Goal: Information Seeking & Learning: Learn about a topic

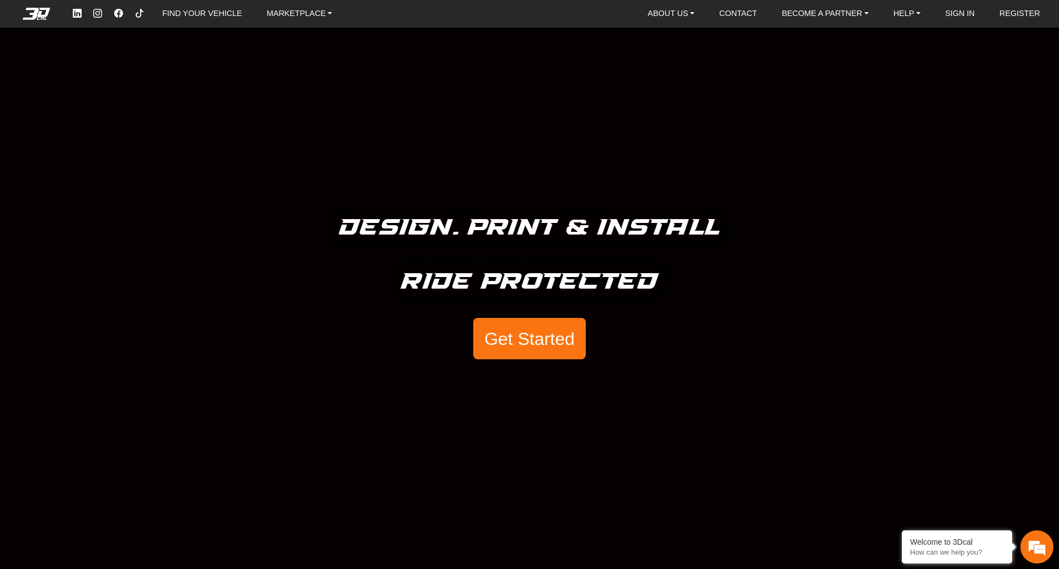
click at [543, 335] on button "Get Started" at bounding box center [529, 339] width 113 height 42
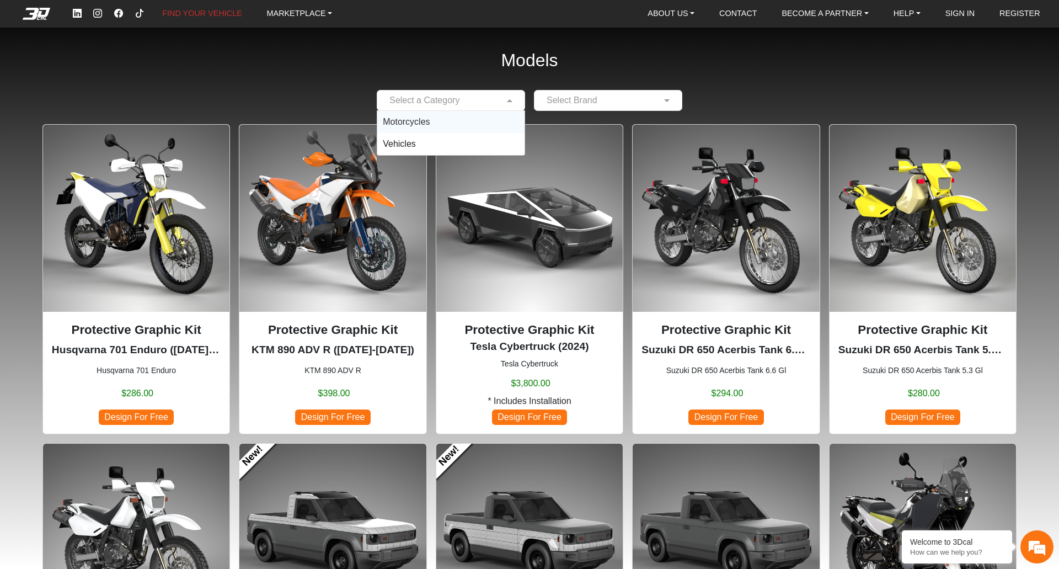
click at [502, 102] on div at bounding box center [450, 100] width 147 height 14
click at [484, 117] on div "Motorcycles" at bounding box center [450, 122] width 147 height 22
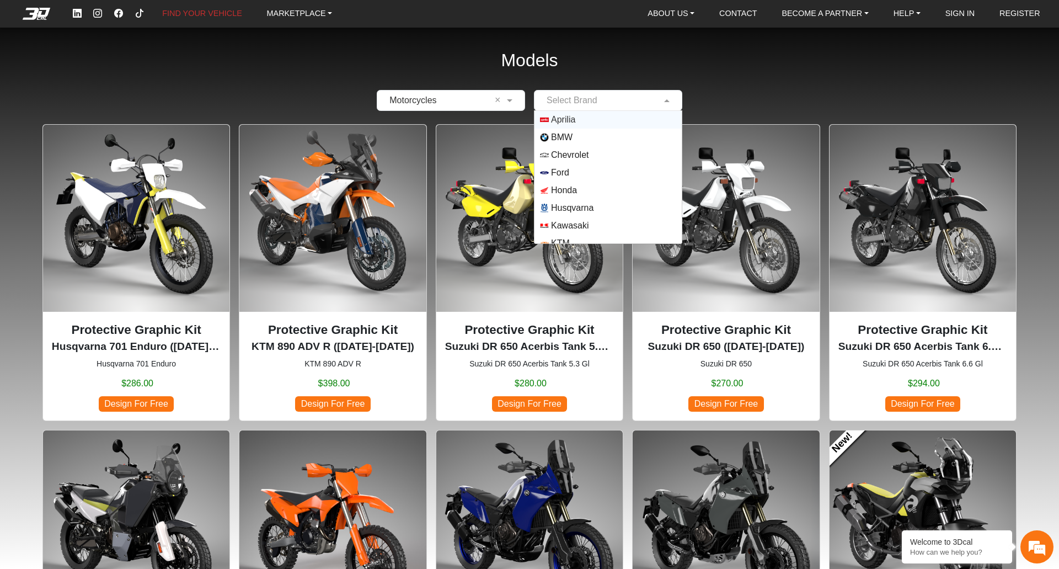
click at [571, 105] on input "text" at bounding box center [597, 100] width 114 height 13
click at [567, 232] on span "Yamaha" at bounding box center [567, 234] width 32 height 13
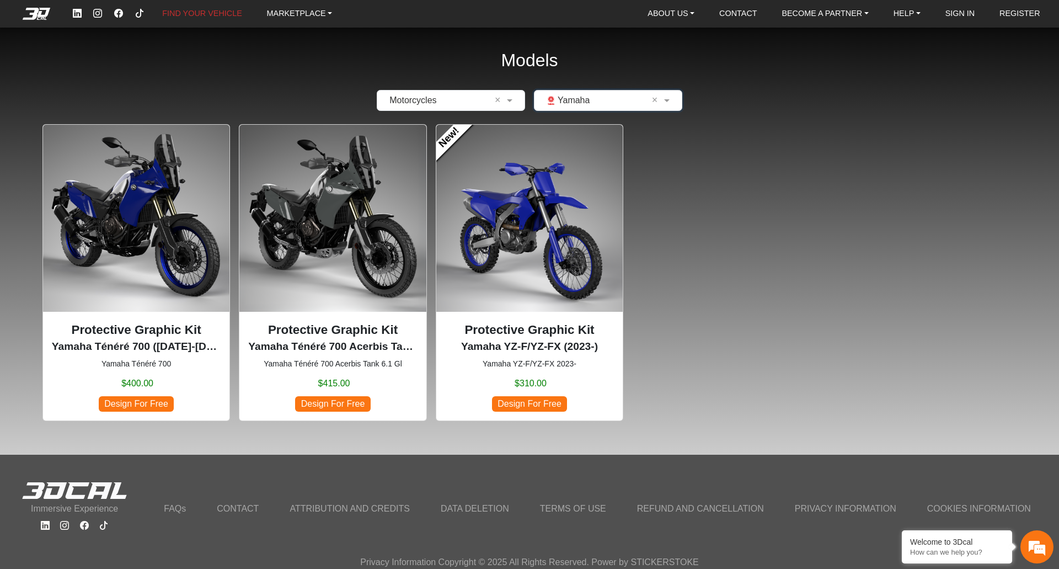
click at [156, 331] on p "Protective Graphic Kit" at bounding box center [136, 330] width 169 height 19
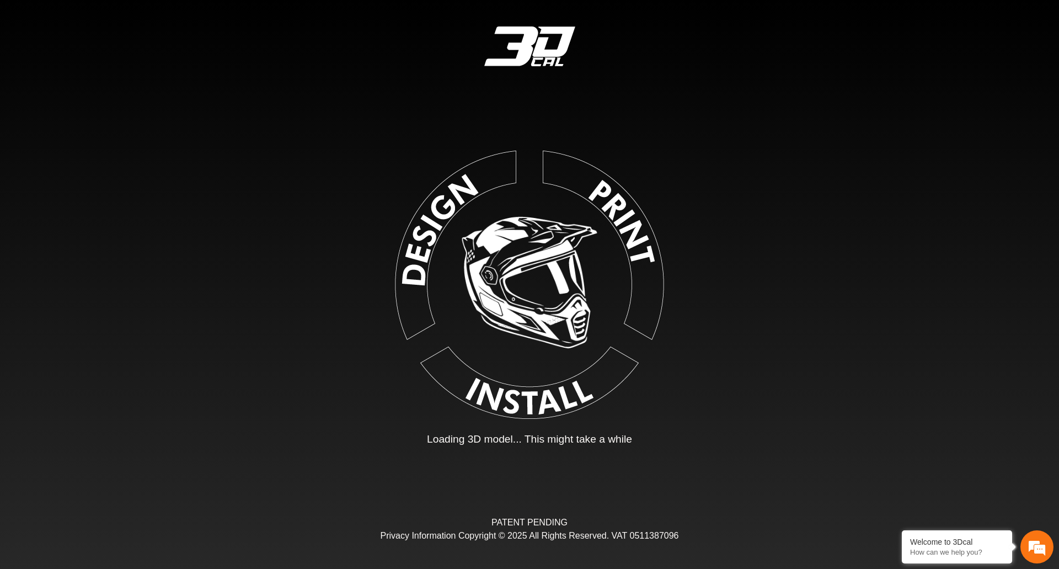
click at [417, 289] on img at bounding box center [530, 282] width 248 height 248
click at [496, 279] on img at bounding box center [530, 282] width 256 height 256
type input "*"
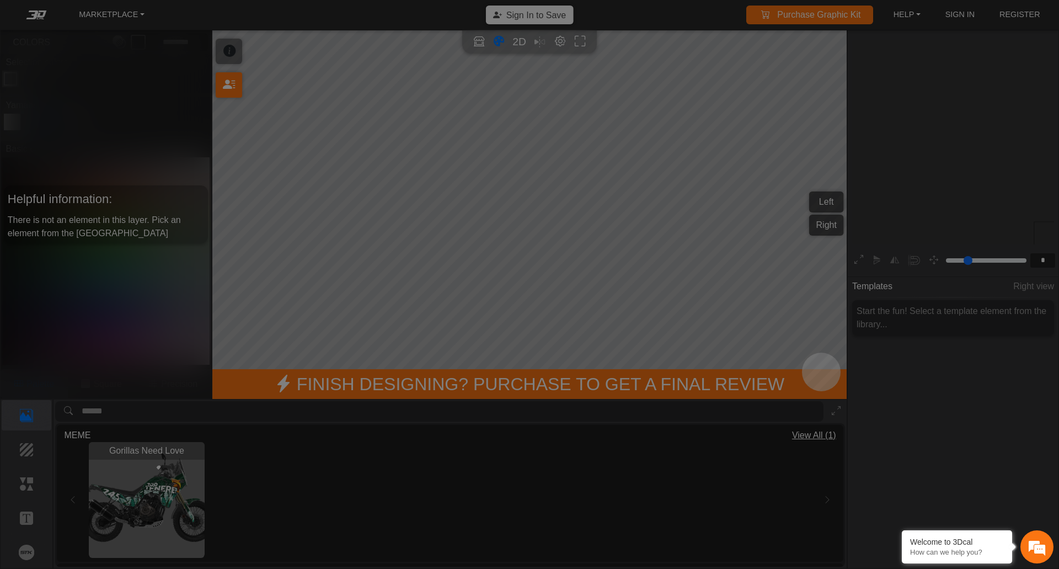
scroll to position [169, 170]
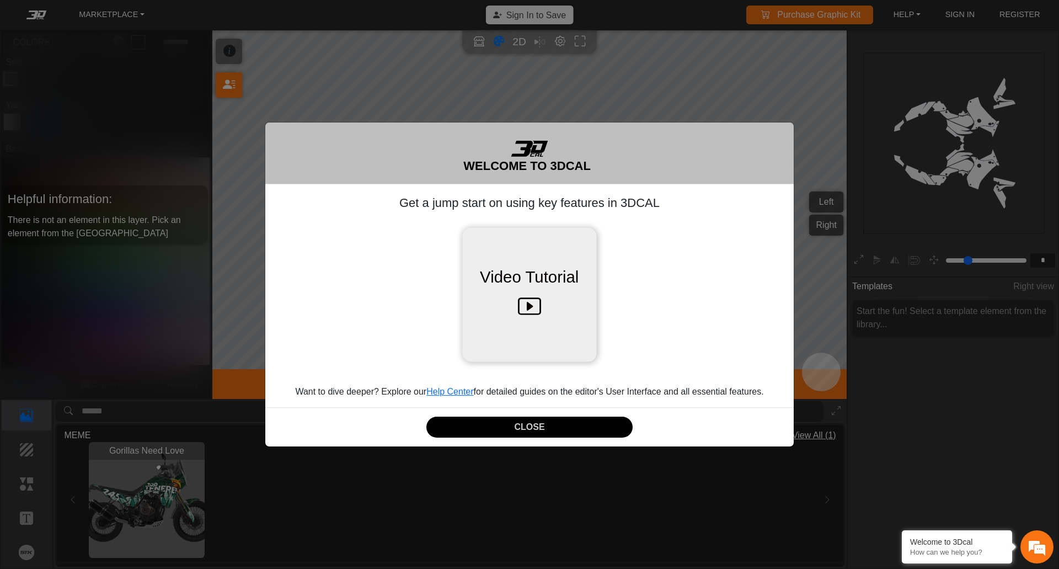
click at [532, 300] on icon at bounding box center [529, 307] width 23 height 35
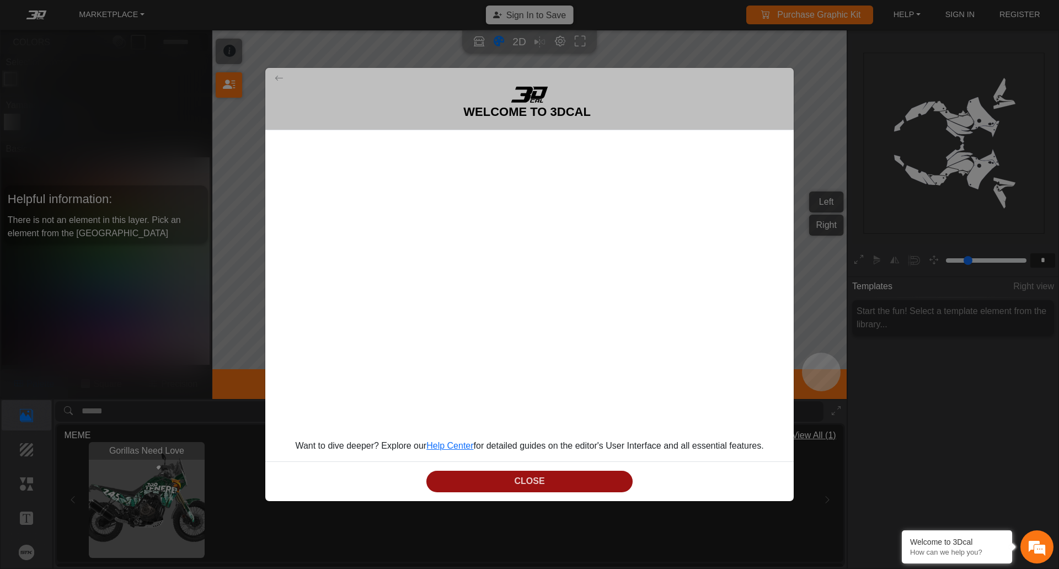
click at [597, 472] on button "CLOSE" at bounding box center [530, 482] width 206 height 22
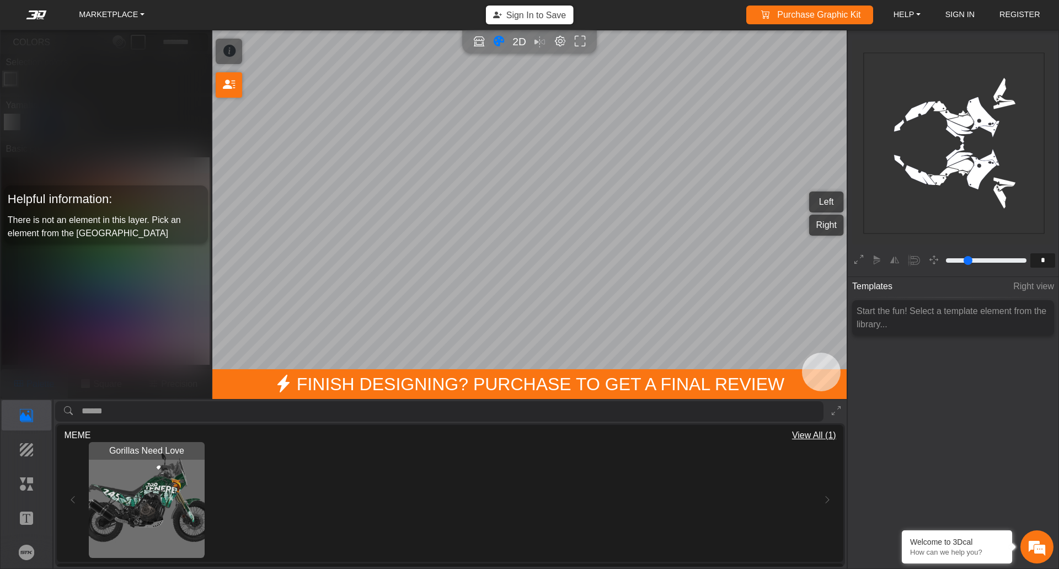
click at [161, 497] on img "View Gorillas Need Love" at bounding box center [147, 500] width 116 height 116
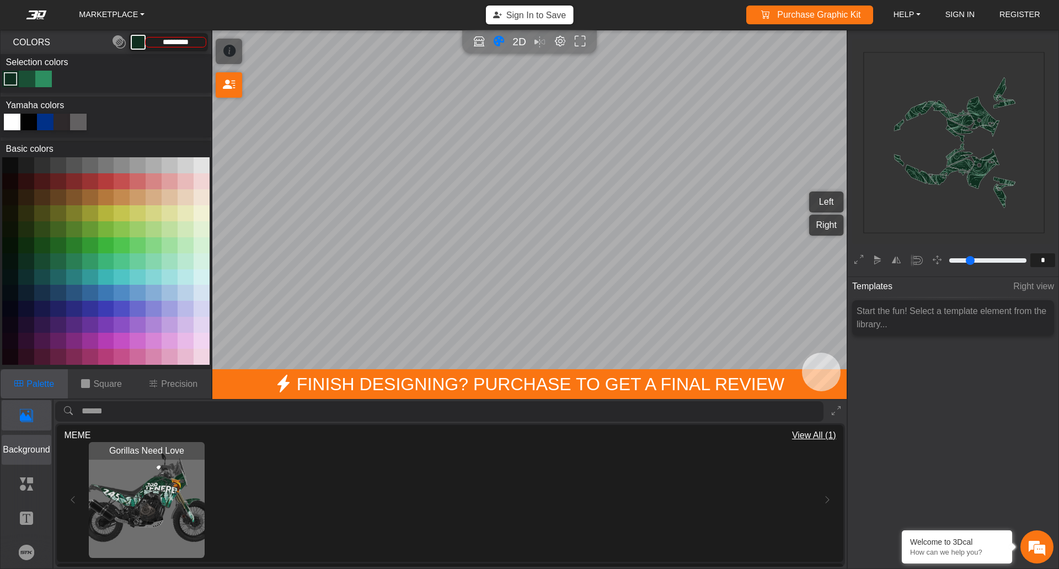
click at [32, 444] on p "Background" at bounding box center [26, 449] width 49 height 13
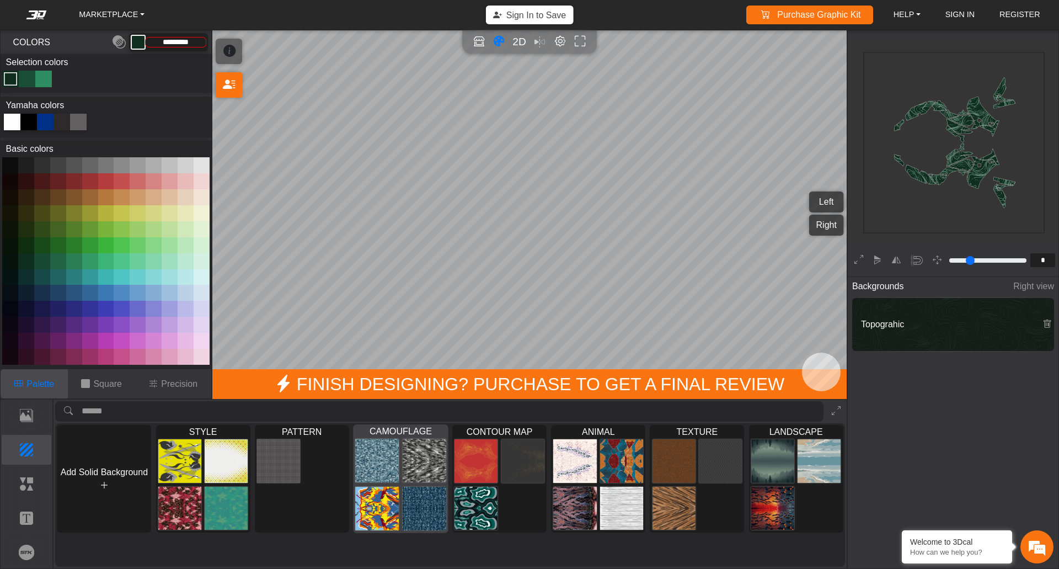
click at [423, 455] on img at bounding box center [425, 461] width 44 height 44
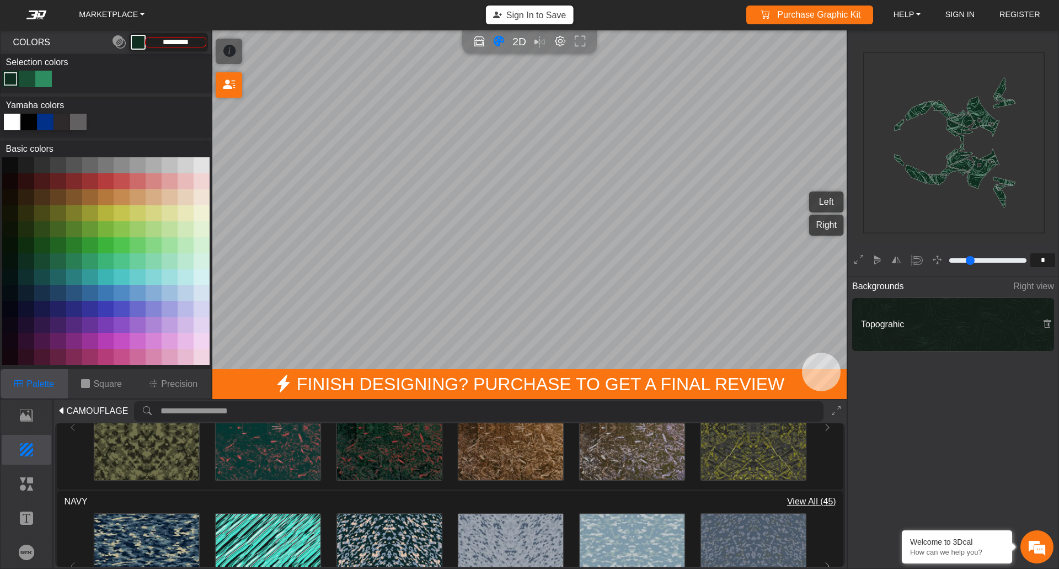
scroll to position [497, 0]
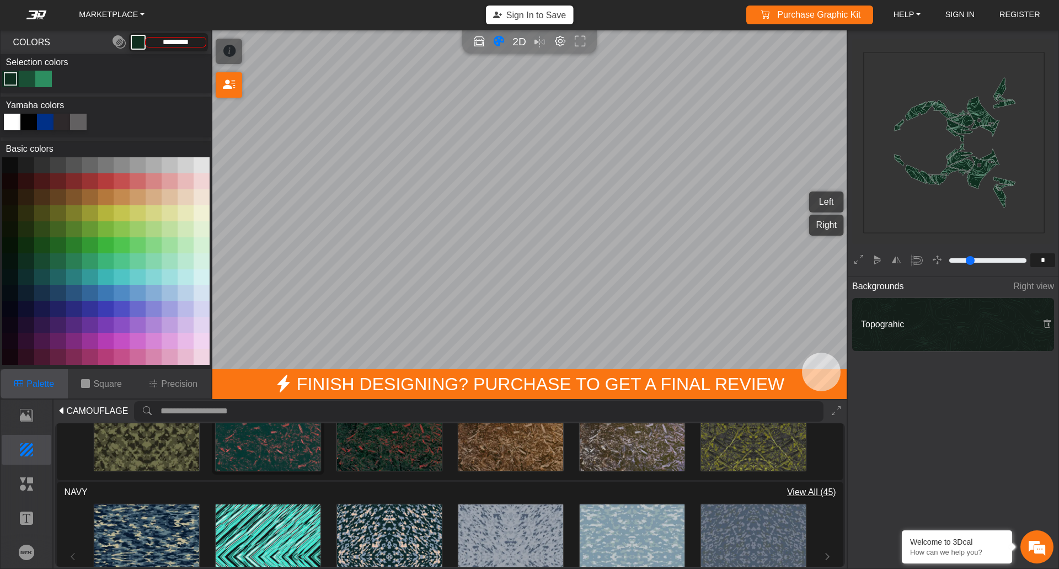
click at [295, 439] on img at bounding box center [268, 418] width 105 height 105
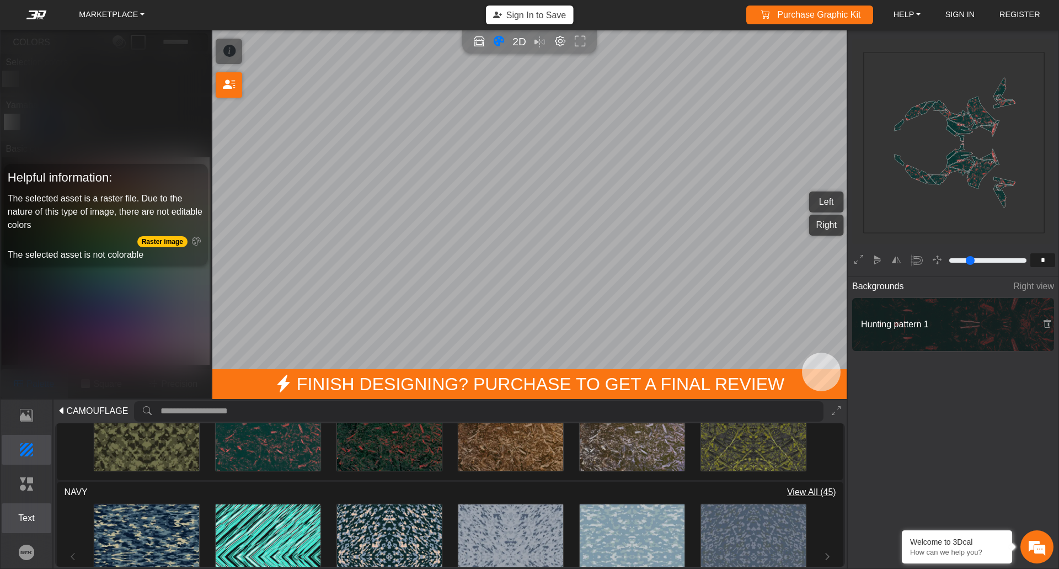
click at [31, 518] on p "Text" at bounding box center [26, 517] width 49 height 13
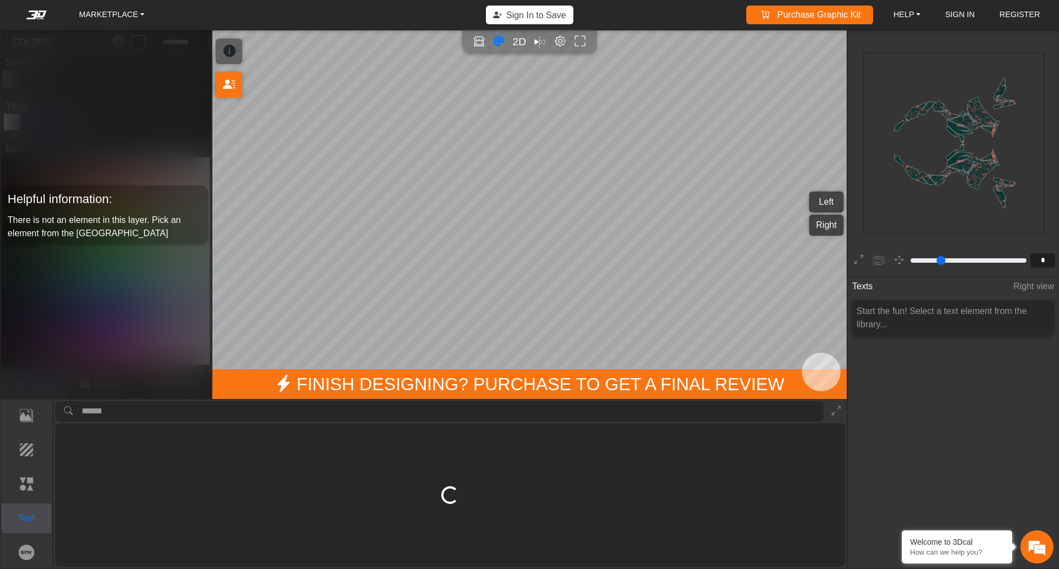
scroll to position [0, 0]
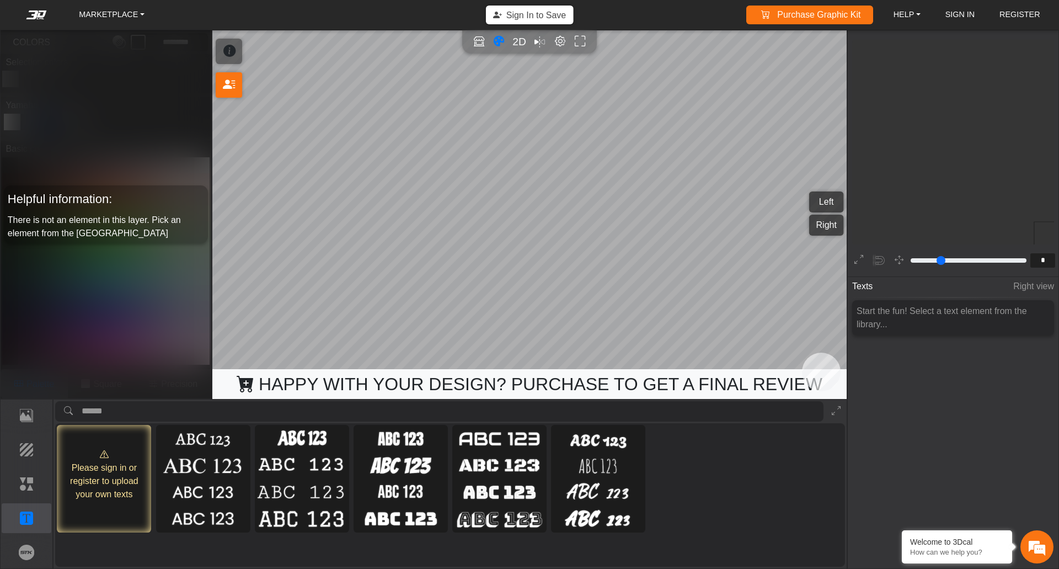
scroll to position [169, 170]
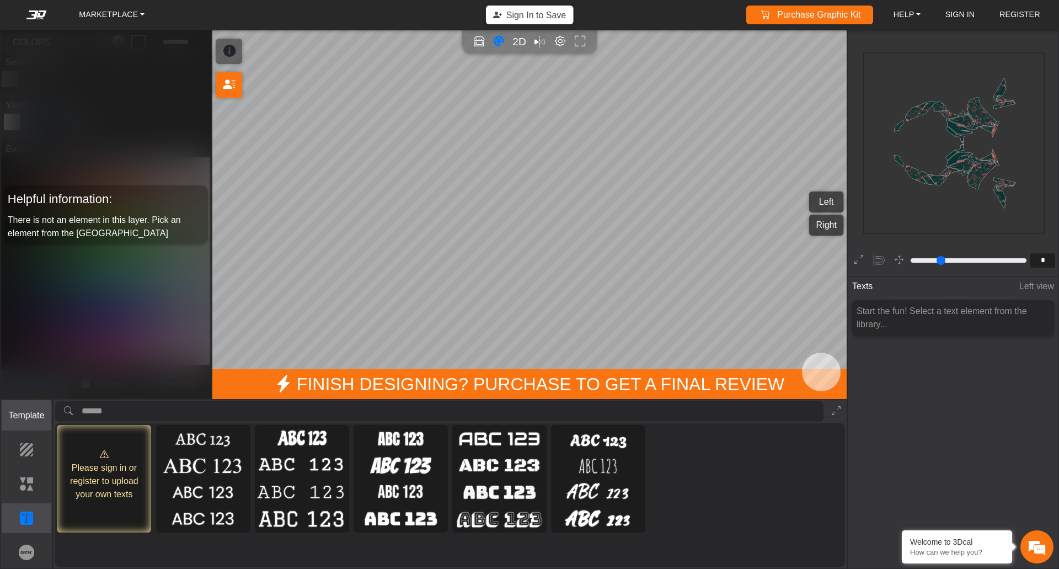
click at [25, 413] on p "Template" at bounding box center [26, 415] width 49 height 13
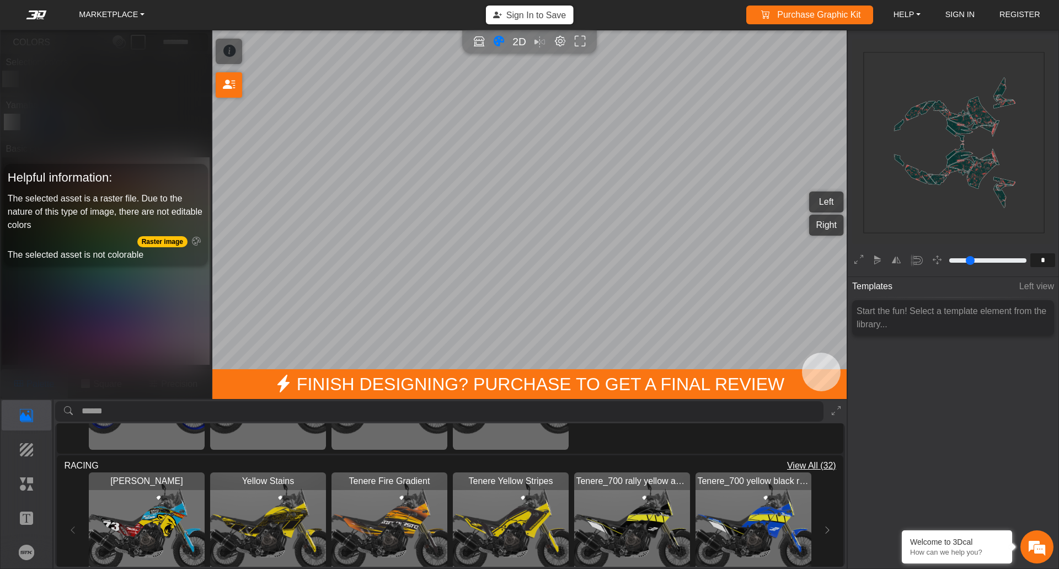
scroll to position [662, 0]
click at [179, 521] on img "View ESTRELLA GALICIA" at bounding box center [147, 530] width 116 height 116
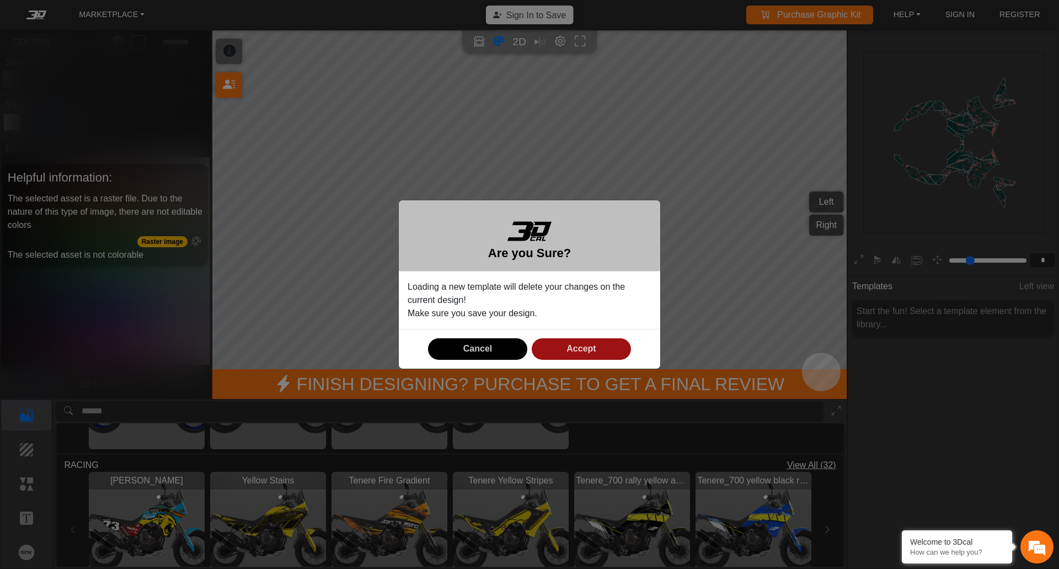
click at [579, 347] on span "Accept" at bounding box center [581, 348] width 29 height 9
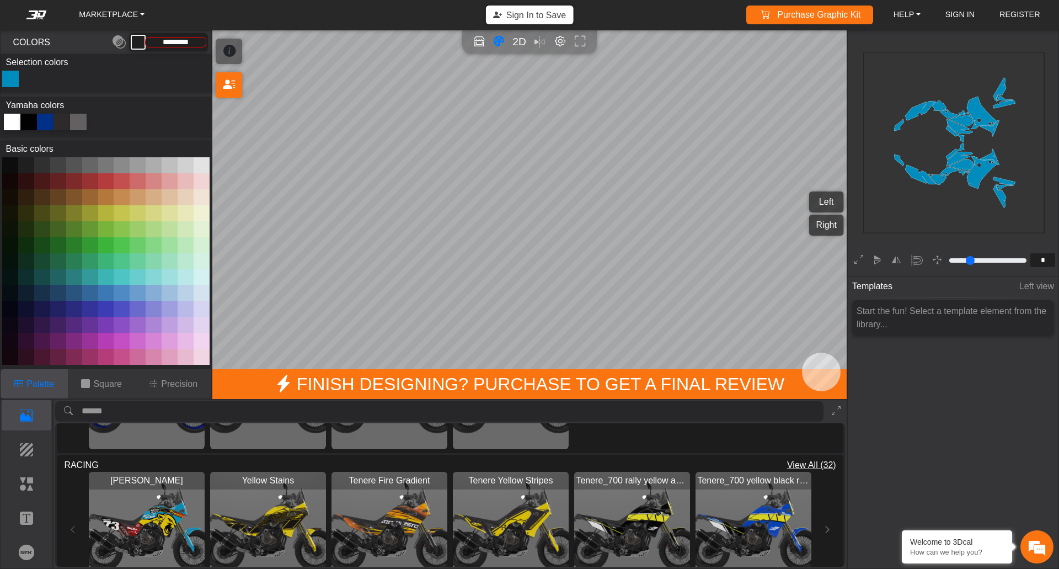
type input "*********"
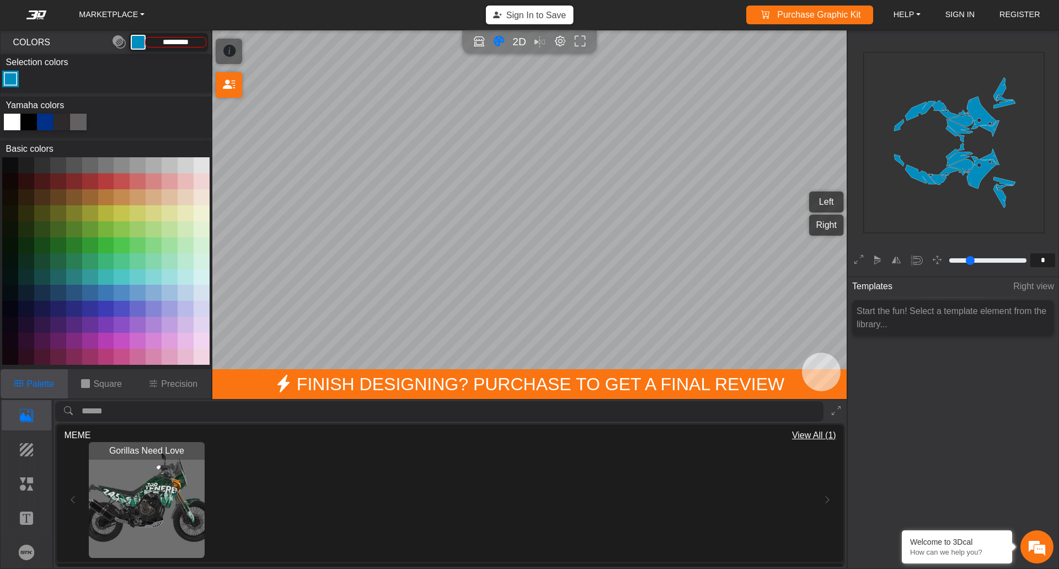
scroll to position [55, 0]
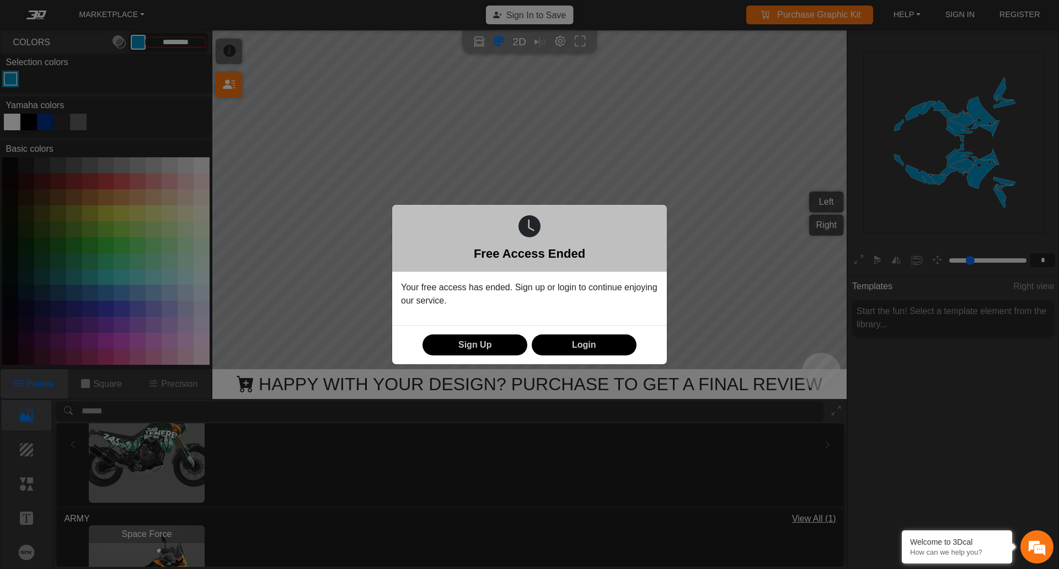
click at [720, 257] on div "Free Access Ended Your free access has ended. Sign up or login to continue enjo…" at bounding box center [529, 284] width 1059 height 569
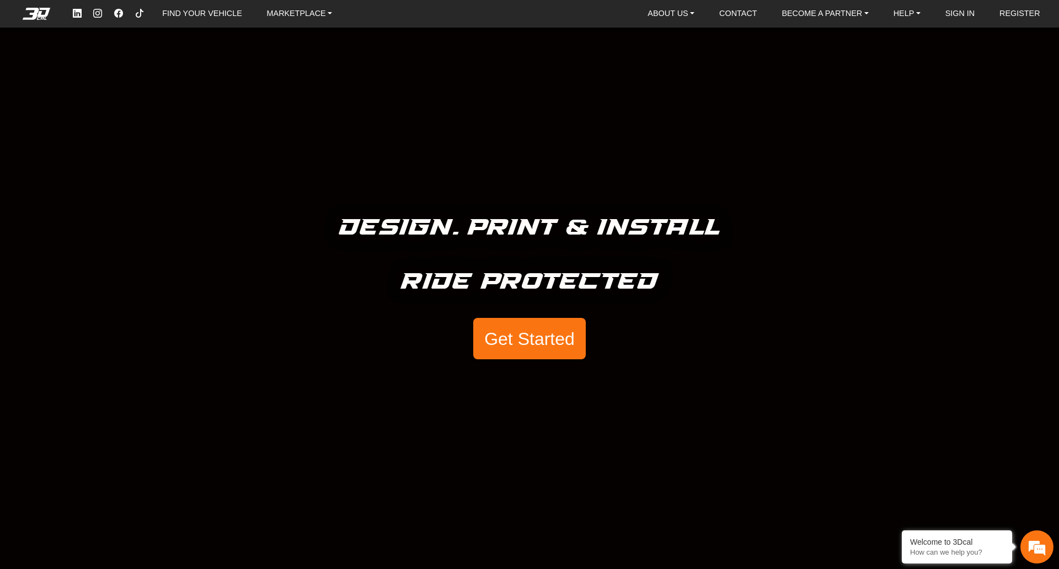
click at [529, 334] on button "Get Started" at bounding box center [529, 339] width 113 height 42
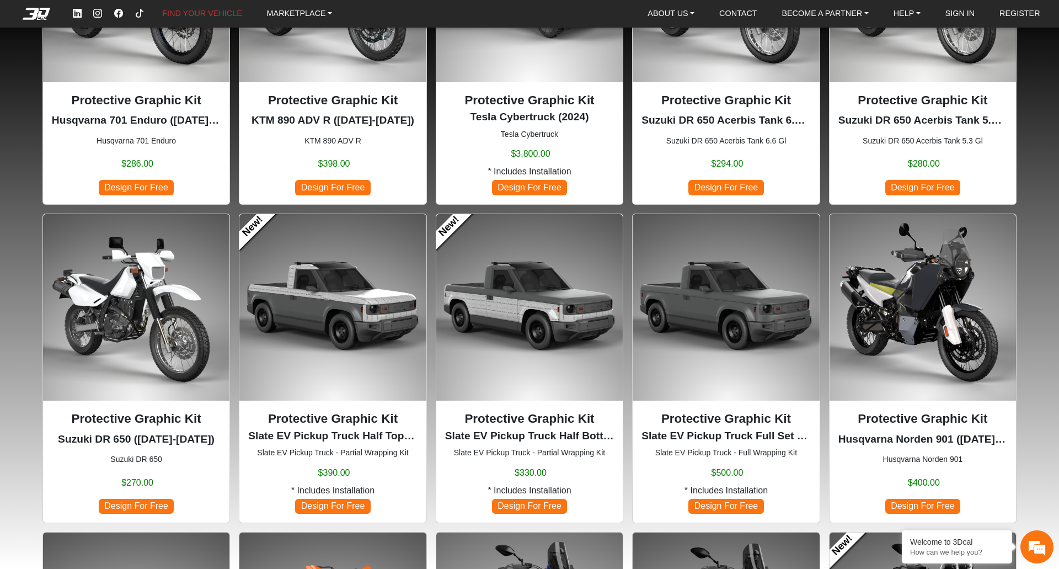
scroll to position [221, 0]
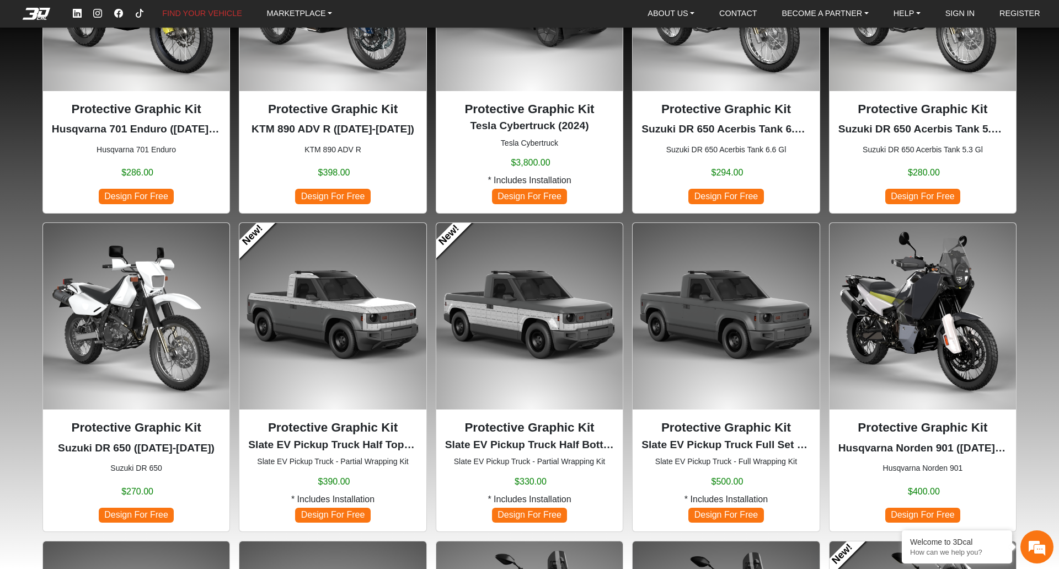
click at [893, 332] on img at bounding box center [923, 316] width 186 height 186
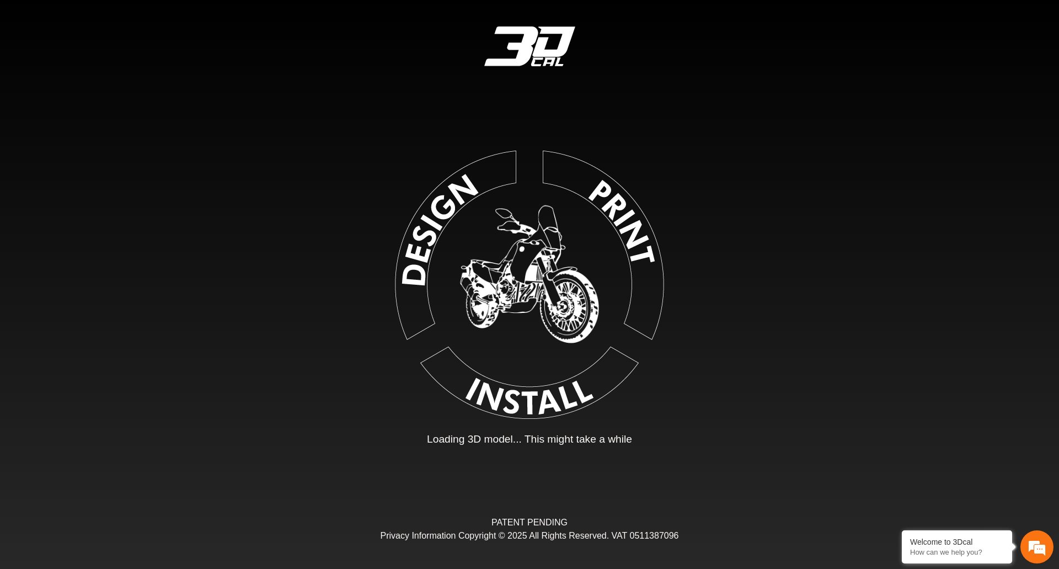
type input "*"
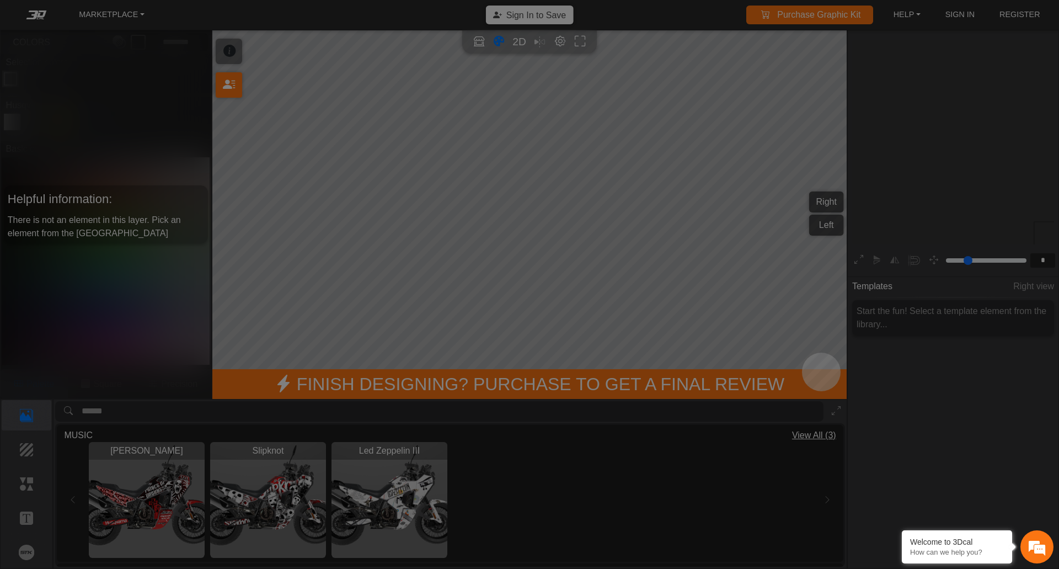
scroll to position [169, 170]
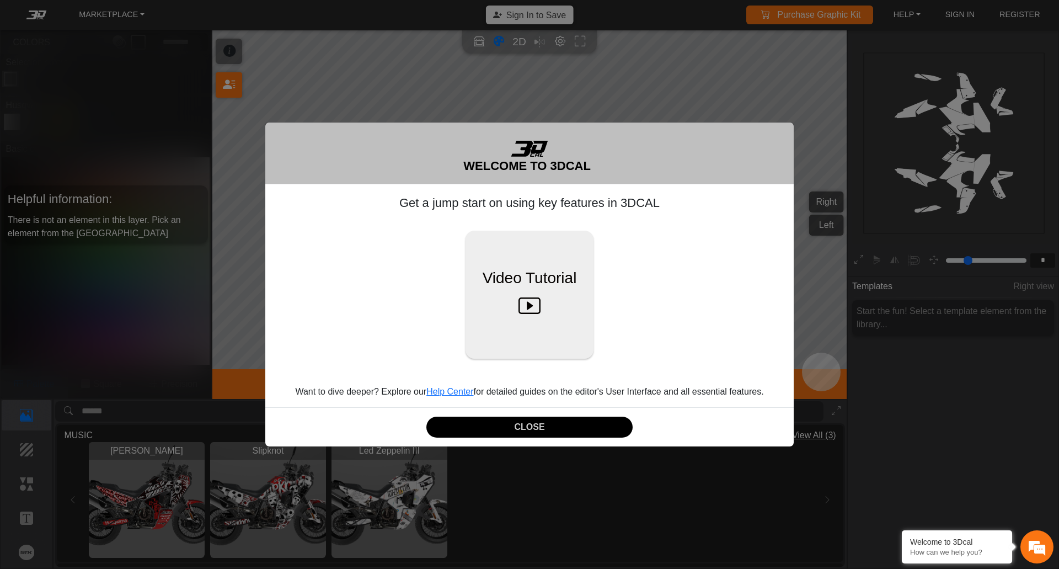
click at [552, 292] on button "Video Tutorial" at bounding box center [530, 295] width 128 height 128
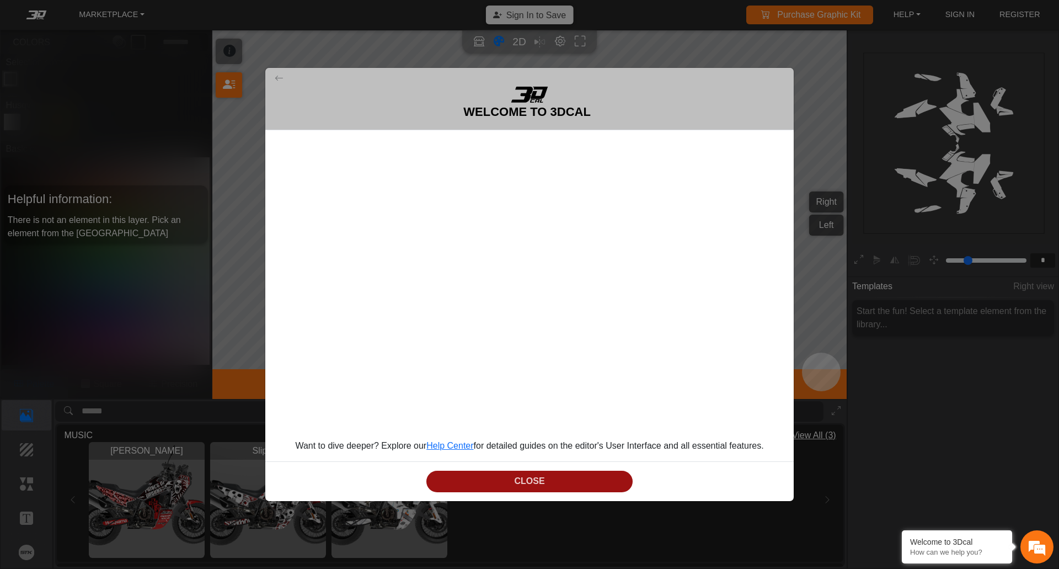
click at [525, 482] on button "CLOSE" at bounding box center [530, 482] width 206 height 22
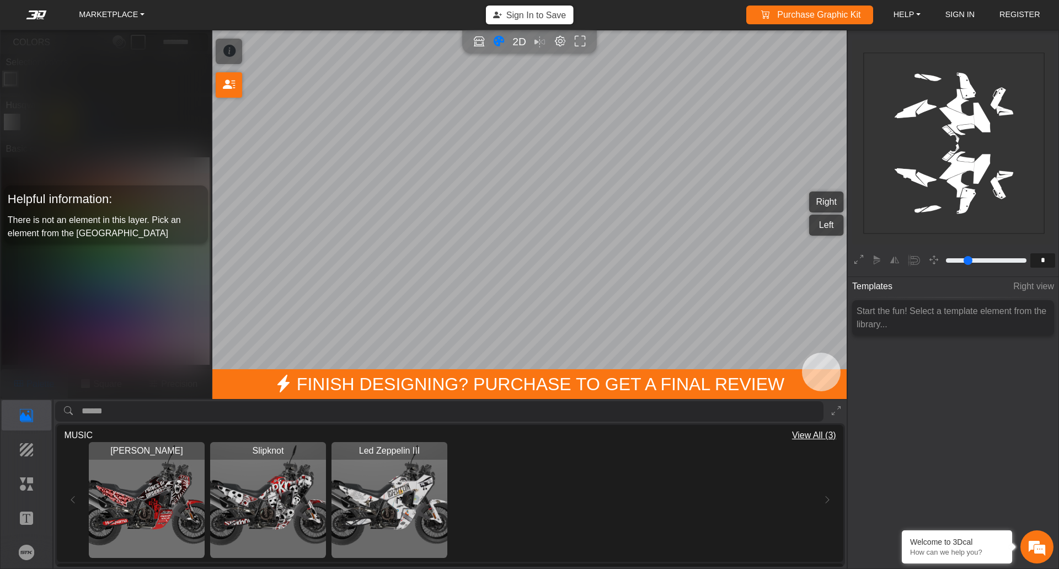
click at [182, 511] on img "View Ozzy Osbourne" at bounding box center [147, 500] width 116 height 116
click at [0, 0] on div at bounding box center [0, 0] width 0 height 0
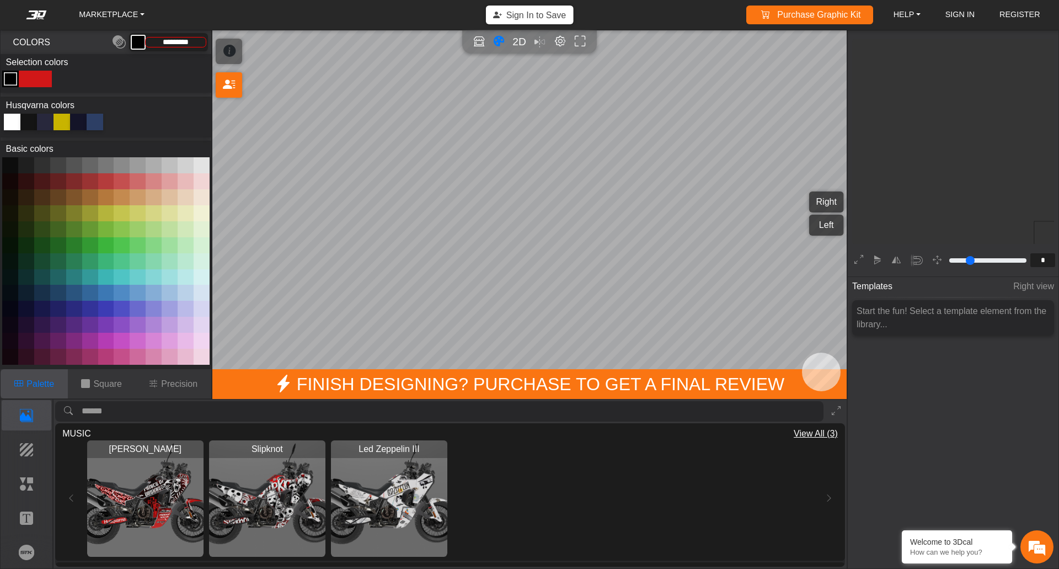
scroll to position [169, 170]
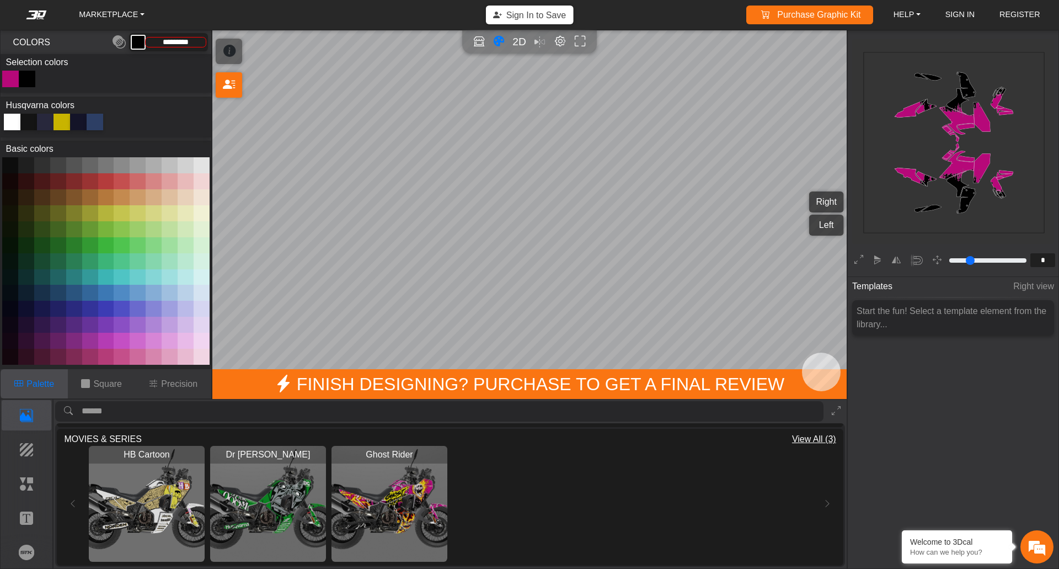
type input "*********"
click at [584, 41] on icon "Full screen" at bounding box center [581, 41] width 12 height 13
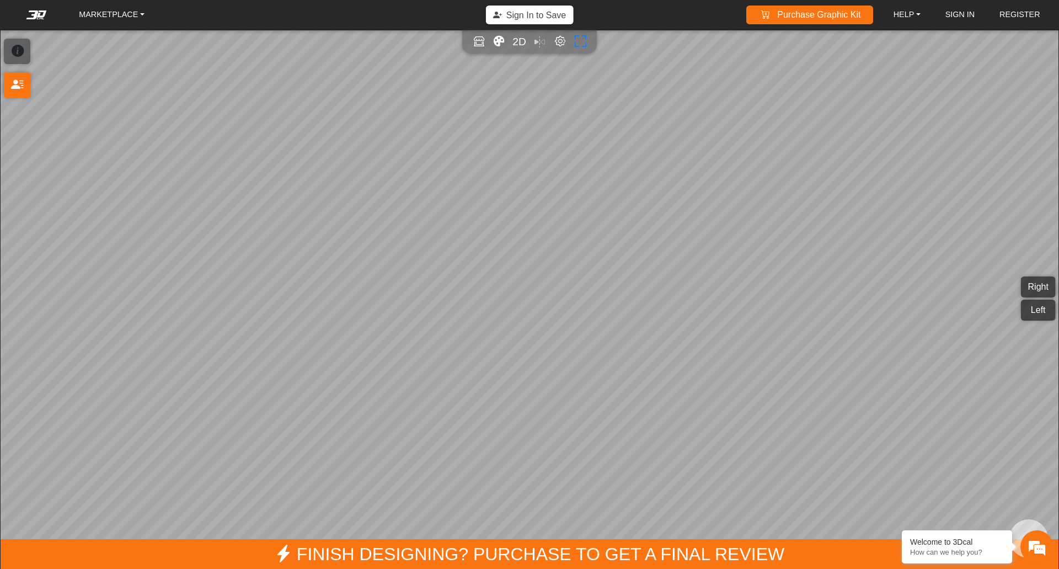
scroll to position [158, 170]
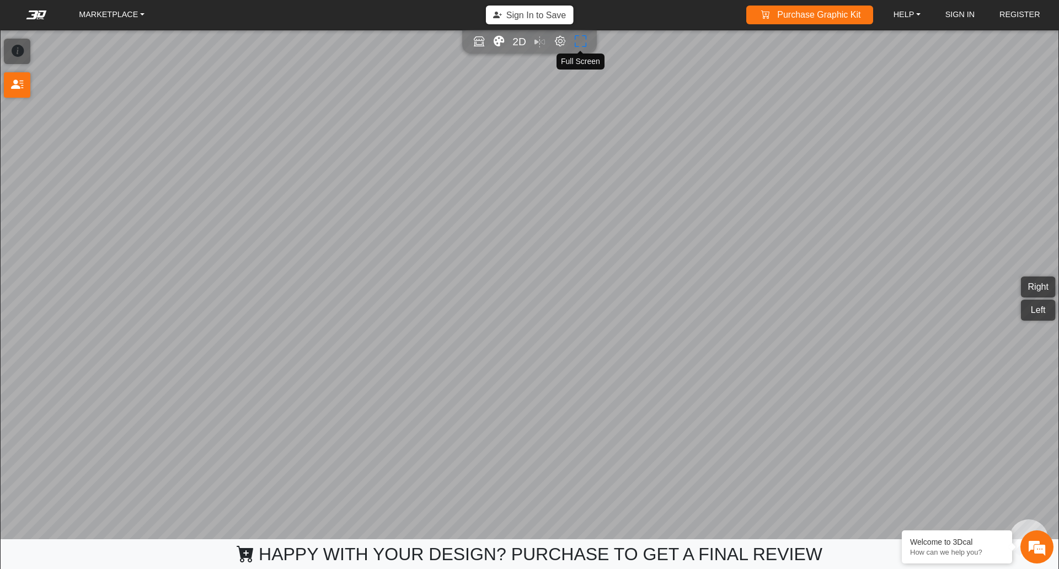
click at [583, 38] on icon "Full screen" at bounding box center [581, 41] width 12 height 13
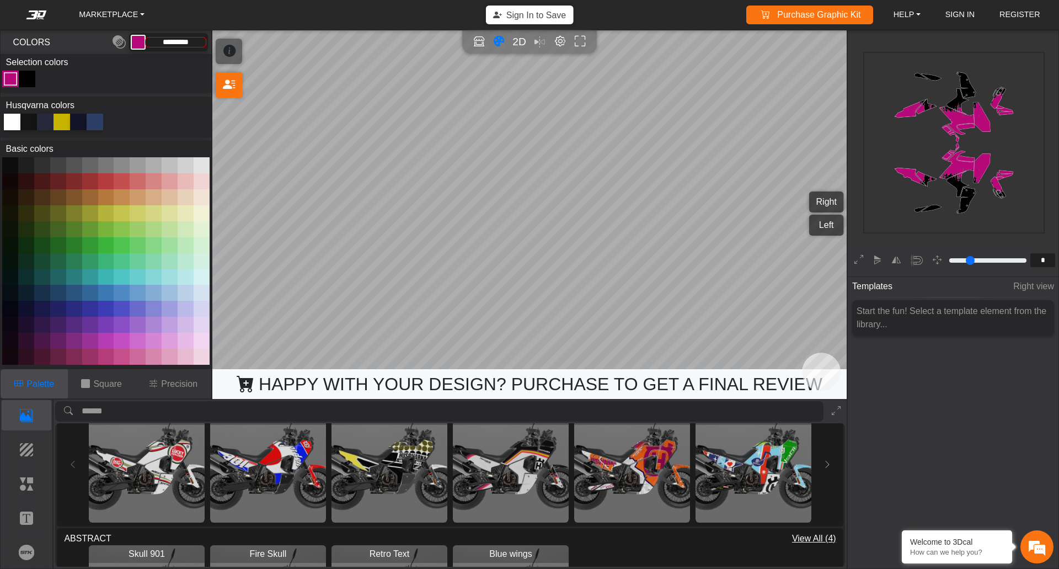
scroll to position [852, 0]
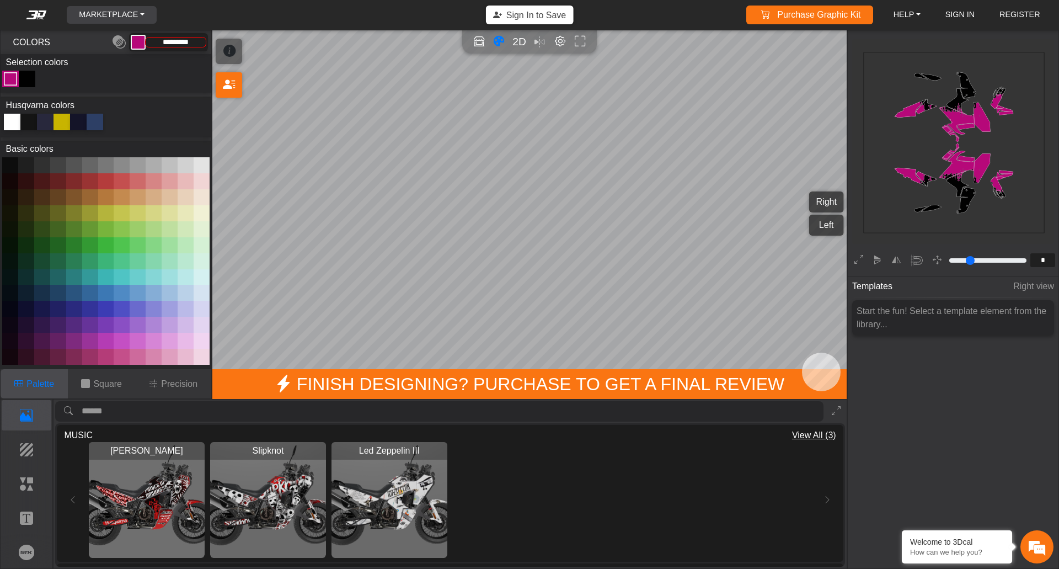
click at [142, 11] on link "MARKETPLACE" at bounding box center [111, 15] width 74 height 18
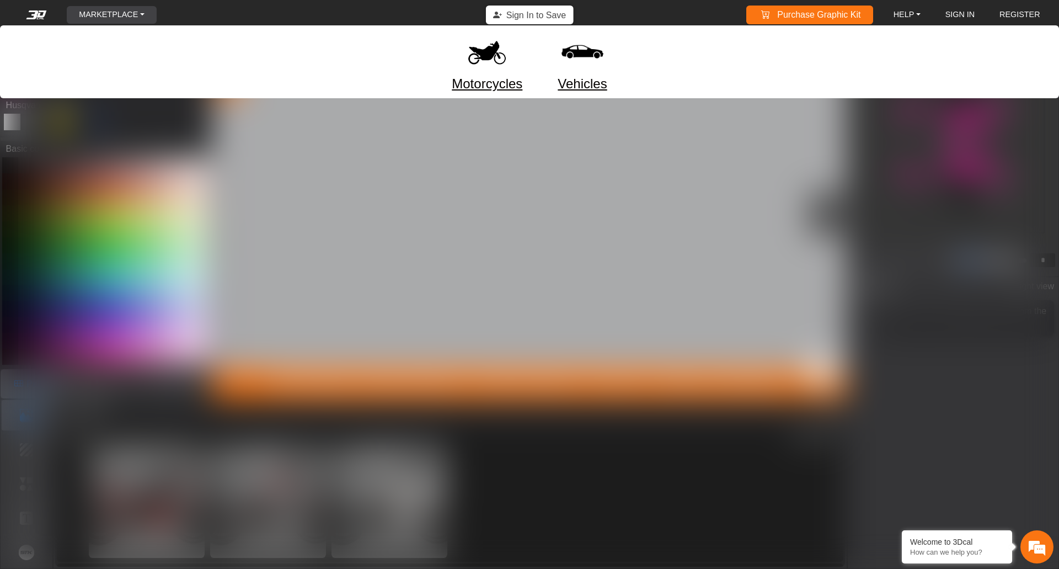
click at [582, 57] on img at bounding box center [582, 52] width 46 height 46
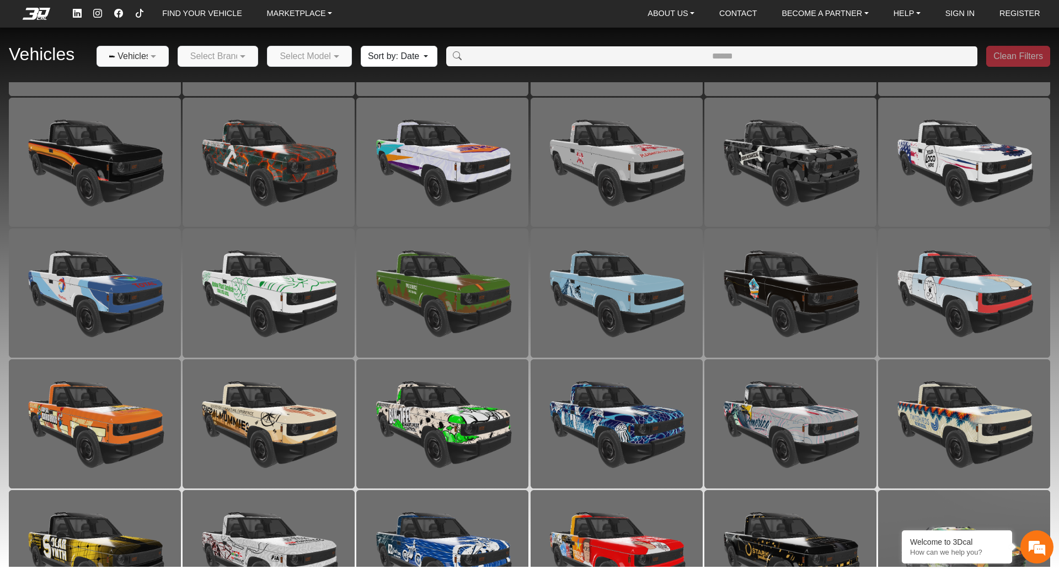
scroll to position [819, 0]
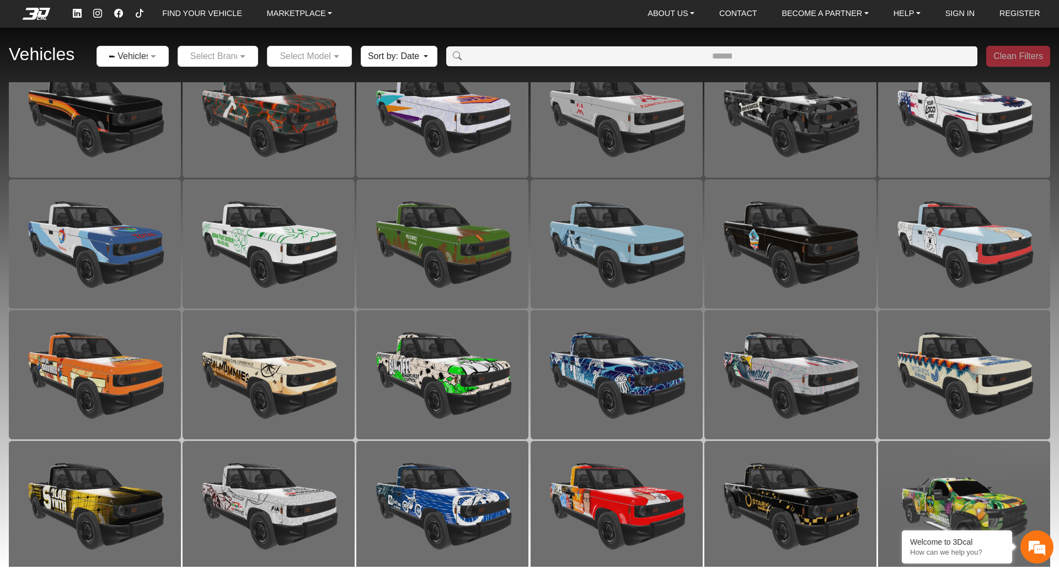
click at [32, 10] on em at bounding box center [36, 14] width 44 height 12
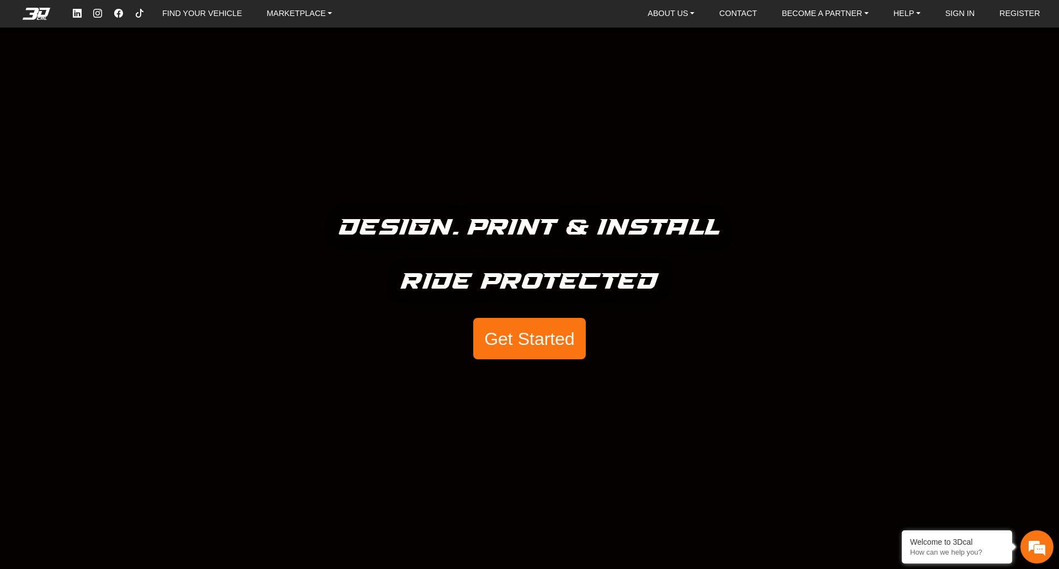
click at [526, 344] on button "Get Started" at bounding box center [529, 339] width 113 height 42
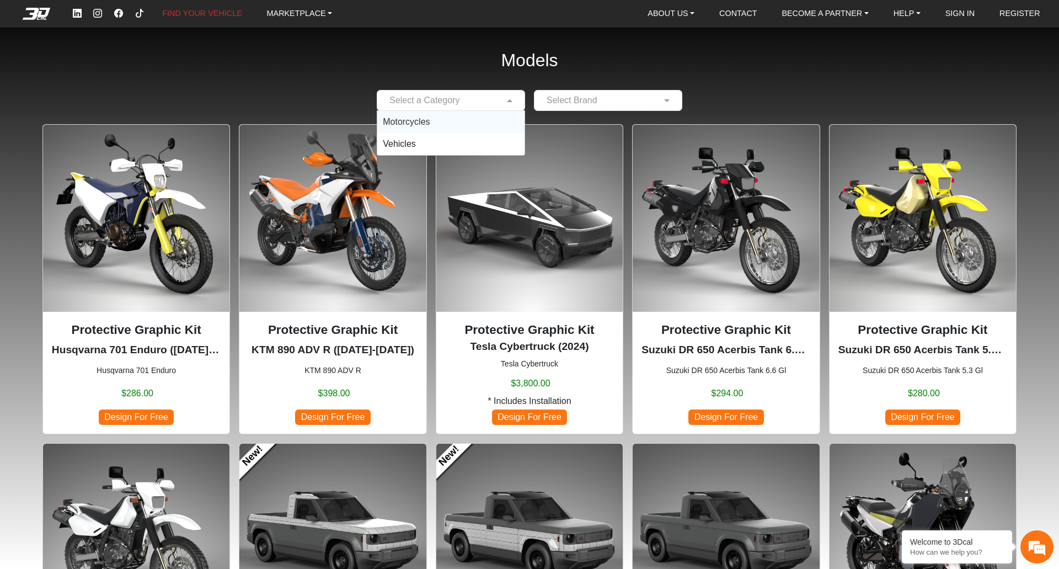
click at [444, 92] on div "Select a Category" at bounding box center [451, 100] width 148 height 21
click at [412, 147] on span "Vehicles" at bounding box center [399, 143] width 33 height 9
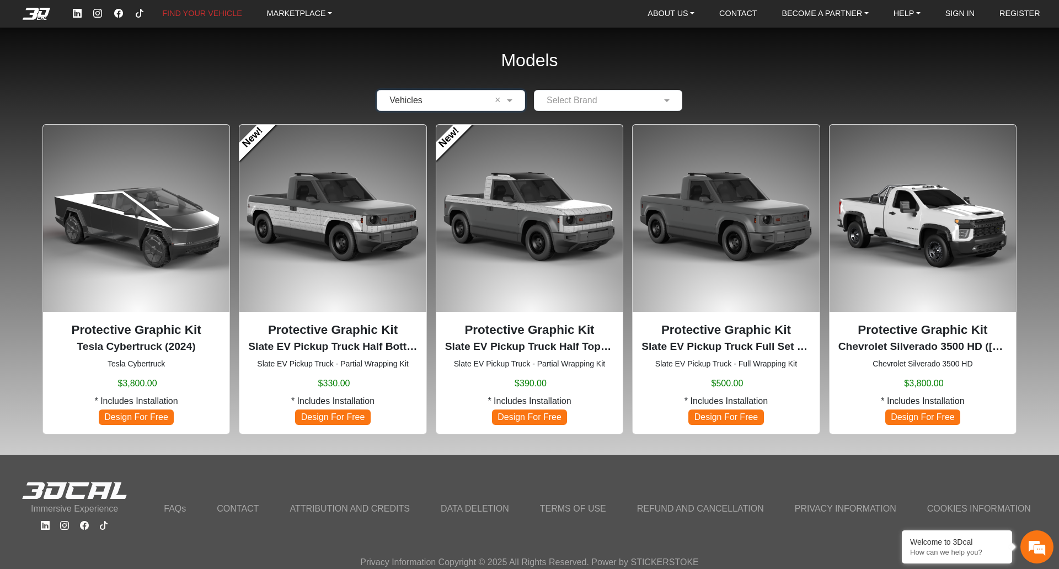
click at [612, 102] on input "text" at bounding box center [597, 100] width 114 height 13
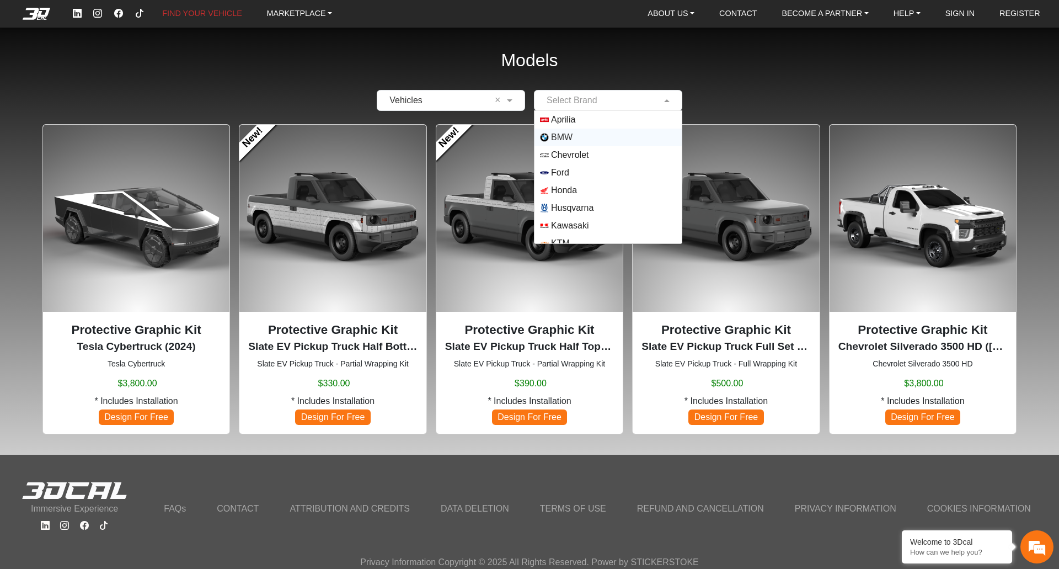
click at [559, 136] on span "BMW" at bounding box center [562, 137] width 22 height 13
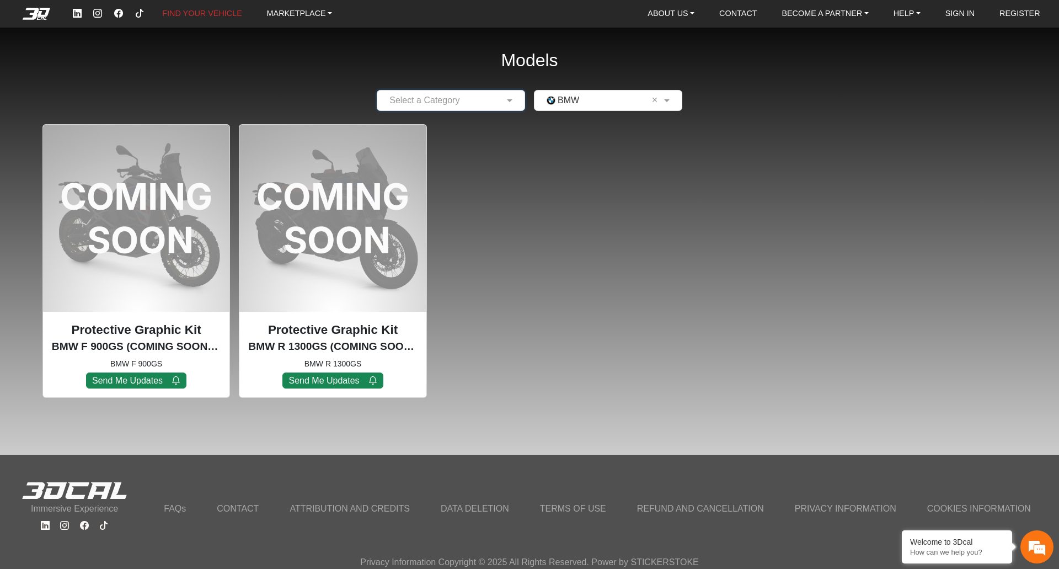
click at [495, 106] on input "text" at bounding box center [440, 100] width 114 height 13
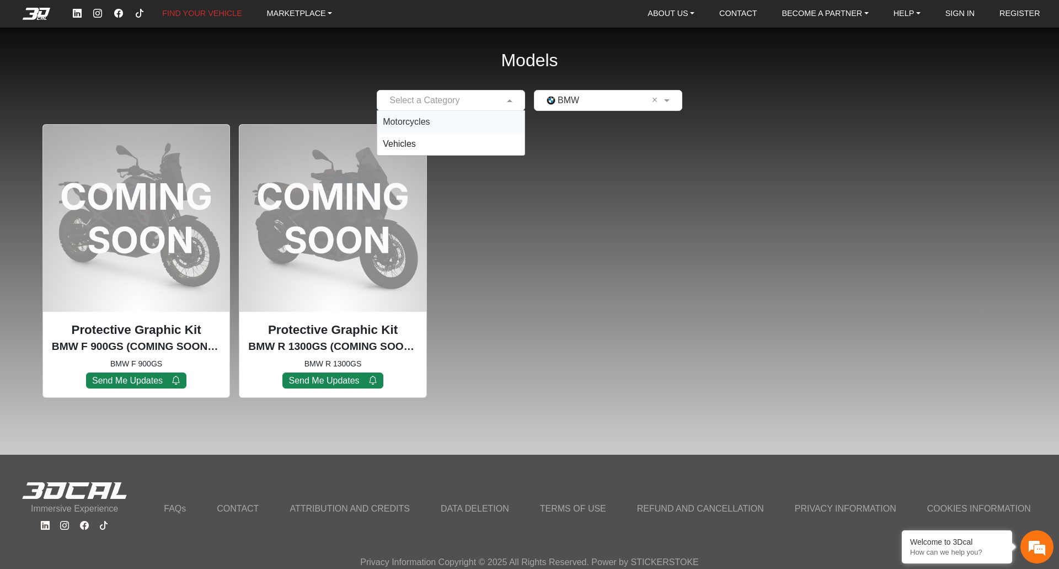
click at [480, 121] on div "Motorcycles" at bounding box center [450, 122] width 147 height 22
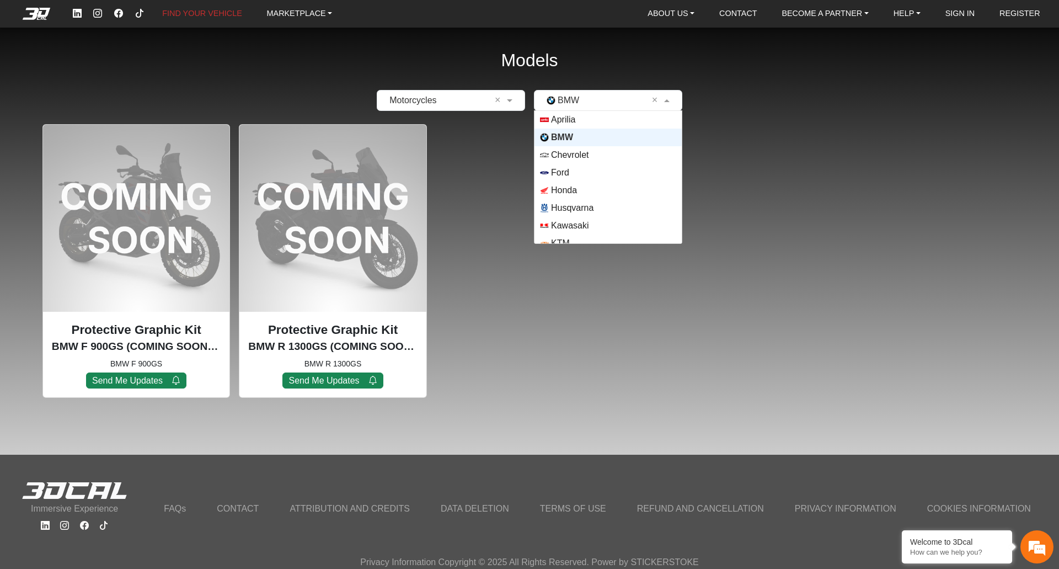
click at [584, 103] on input "text" at bounding box center [597, 100] width 114 height 13
click at [574, 115] on span "Aprilia" at bounding box center [608, 119] width 136 height 9
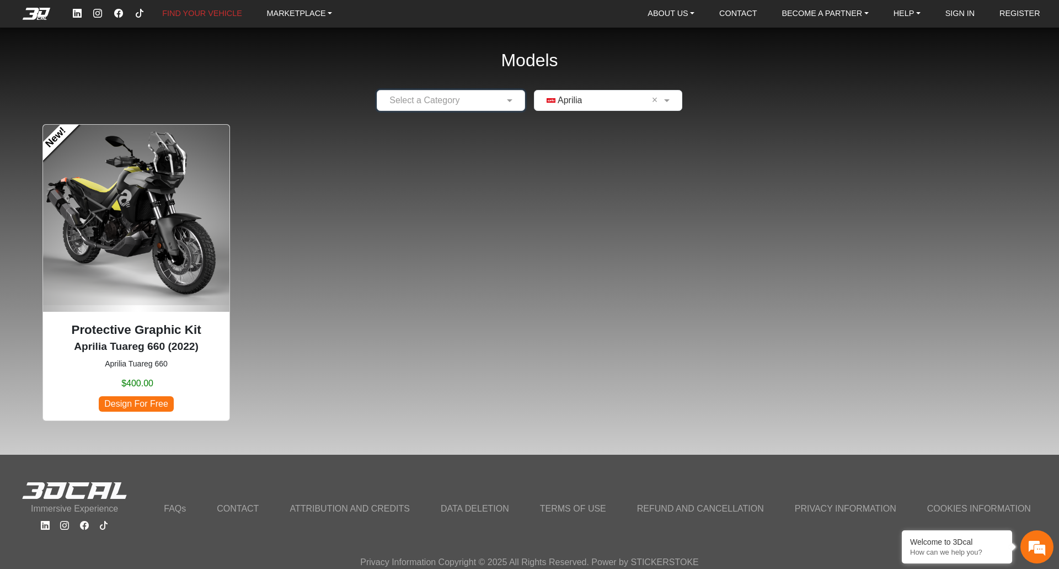
click at [586, 98] on input "text" at bounding box center [597, 100] width 114 height 13
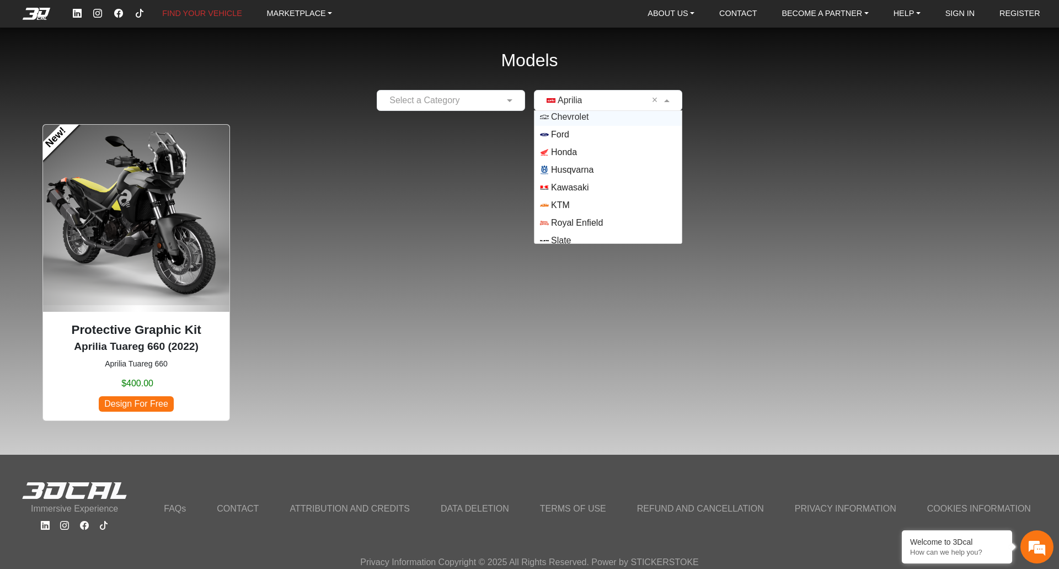
scroll to position [55, 0]
click at [562, 181] on div "KTM" at bounding box center [608, 188] width 147 height 18
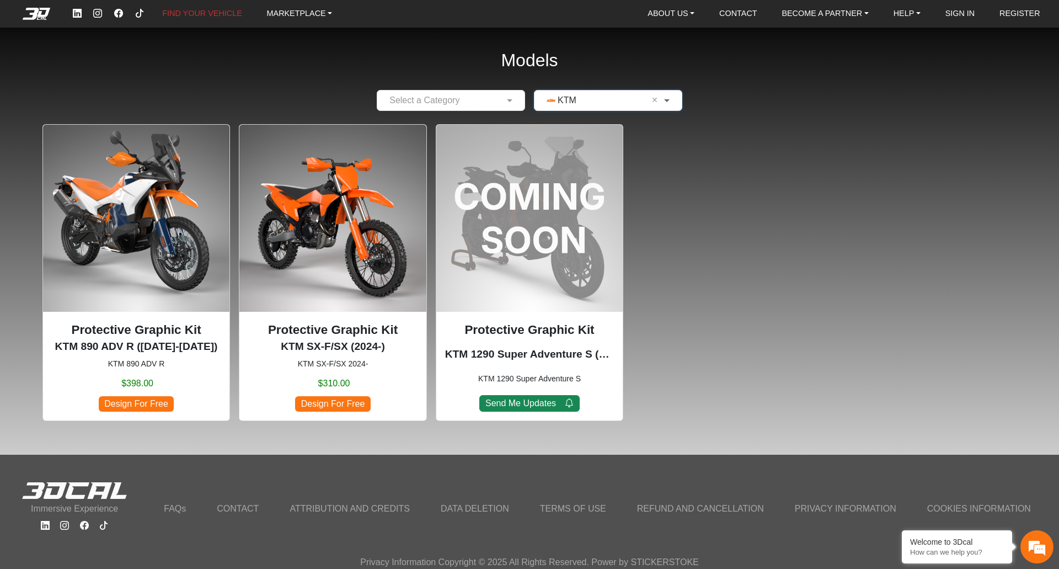
click at [672, 100] on span at bounding box center [669, 100] width 14 height 13
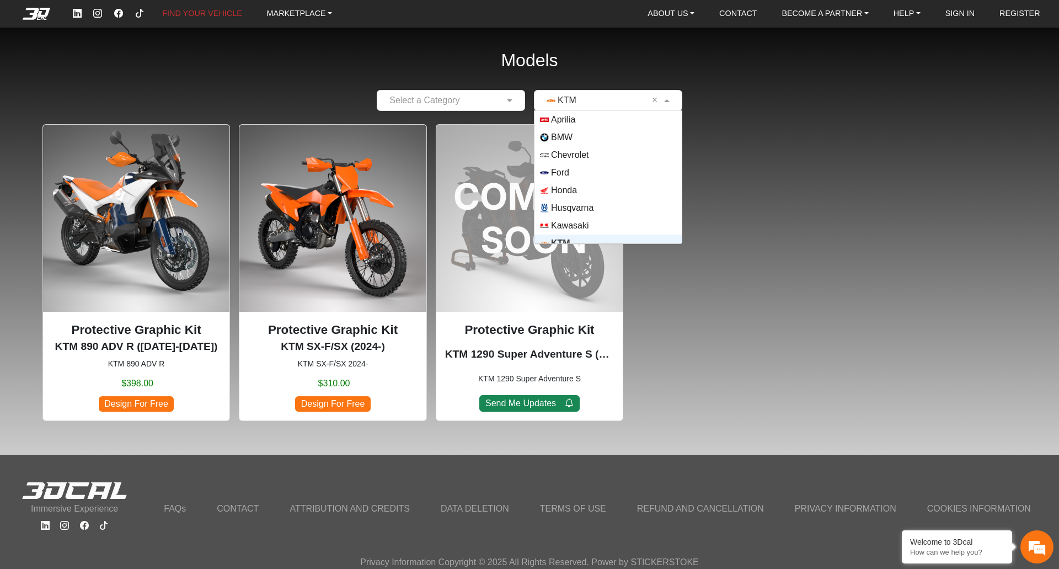
scroll to position [97, 0]
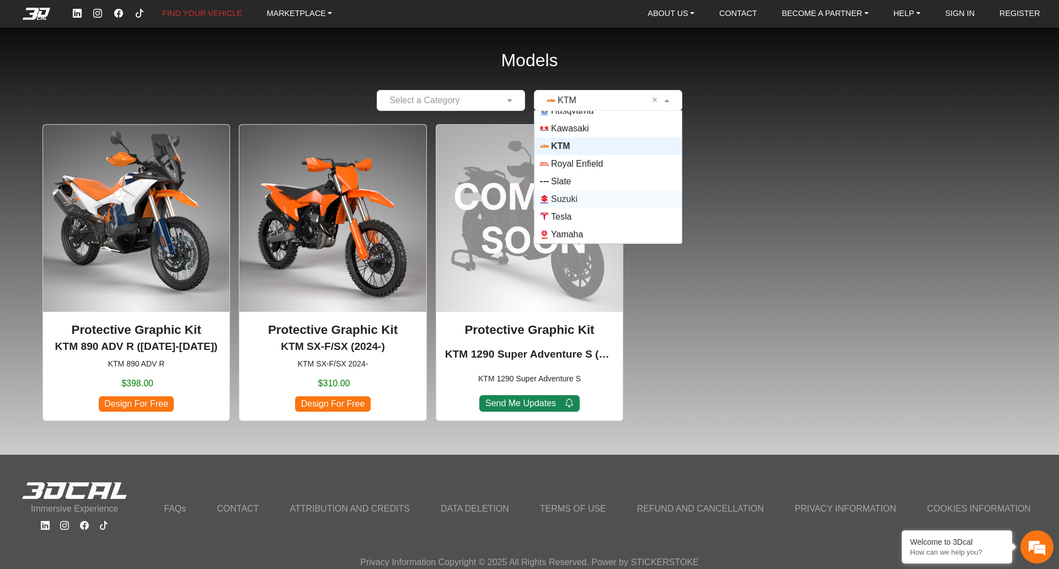
click at [566, 200] on span "Suzuki" at bounding box center [564, 199] width 26 height 13
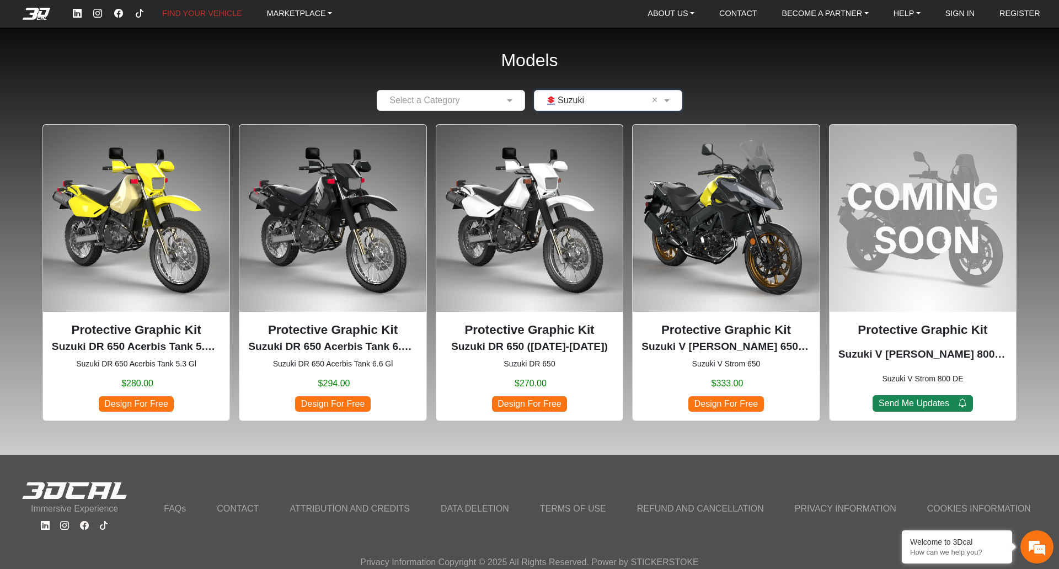
click at [623, 102] on input "text" at bounding box center [597, 100] width 114 height 13
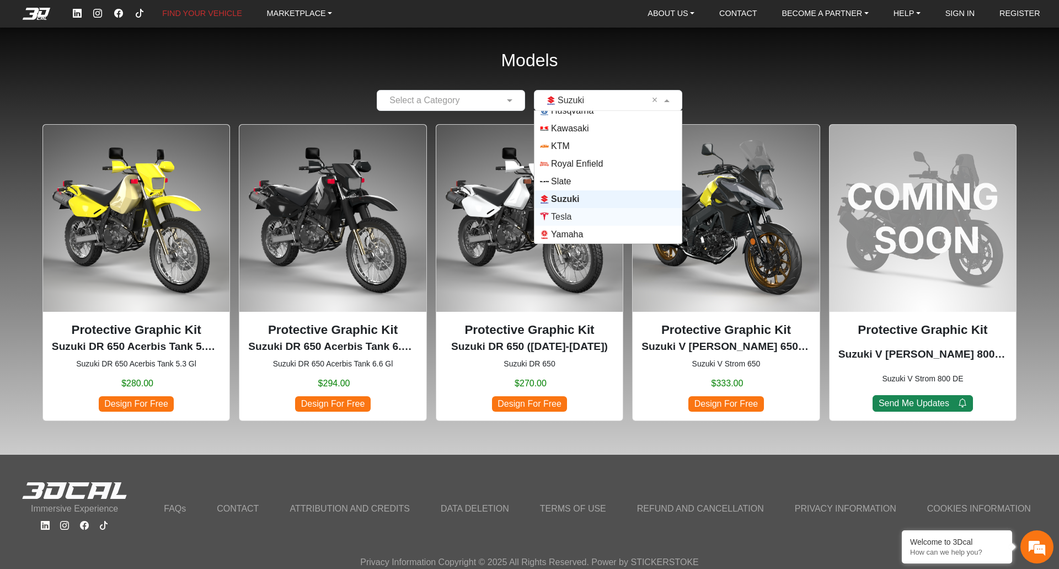
click at [573, 214] on span "Tesla" at bounding box center [608, 216] width 136 height 9
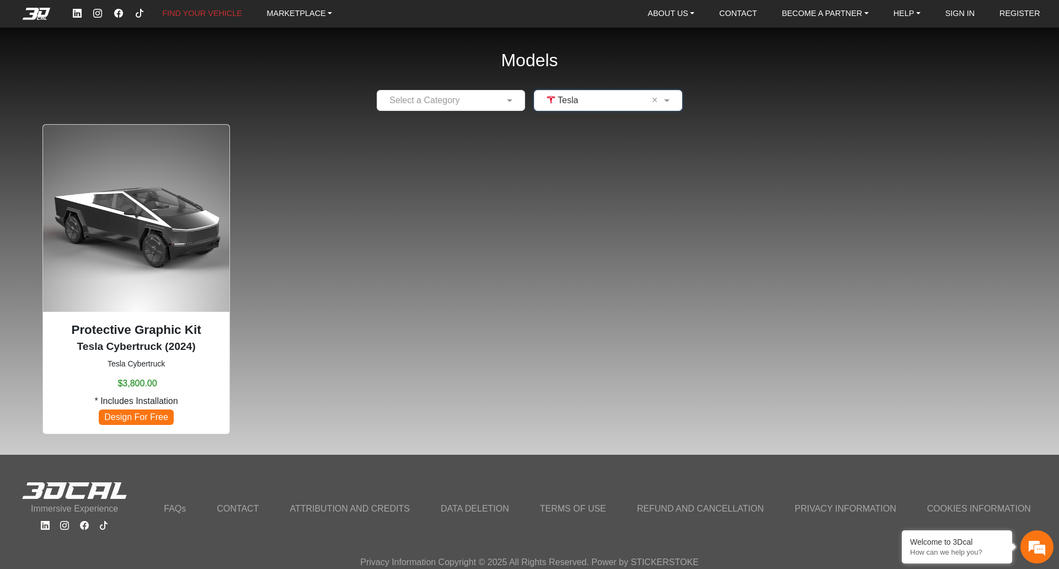
click at [596, 118] on div "Models Select a Category × Tesla × Protective Graphic Kit Tesla Cybertruck (202…" at bounding box center [529, 221] width 1059 height 443
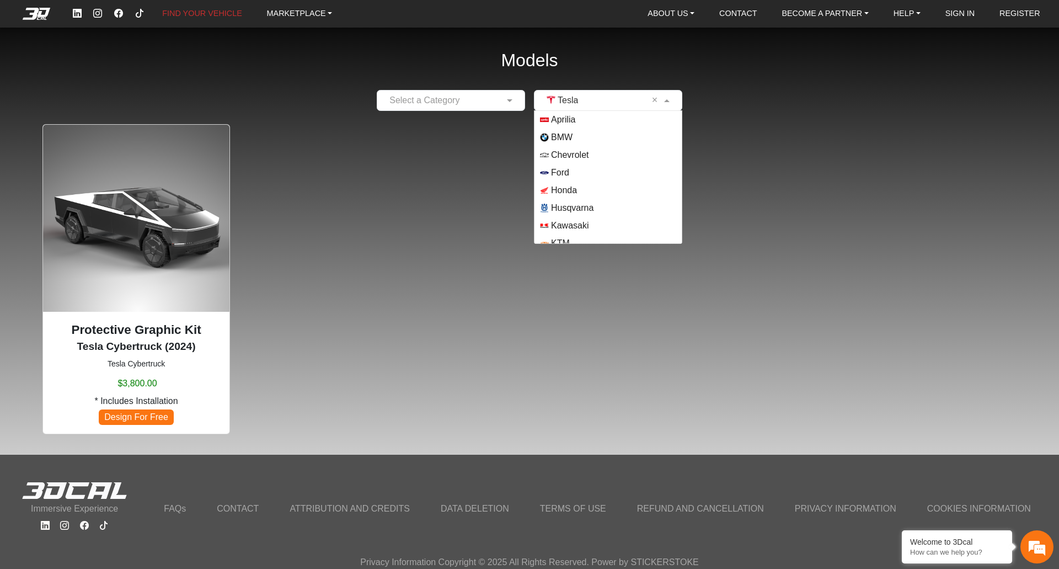
click at [606, 105] on input "text" at bounding box center [597, 100] width 114 height 13
click at [586, 133] on span "Kawasaki" at bounding box center [570, 128] width 38 height 13
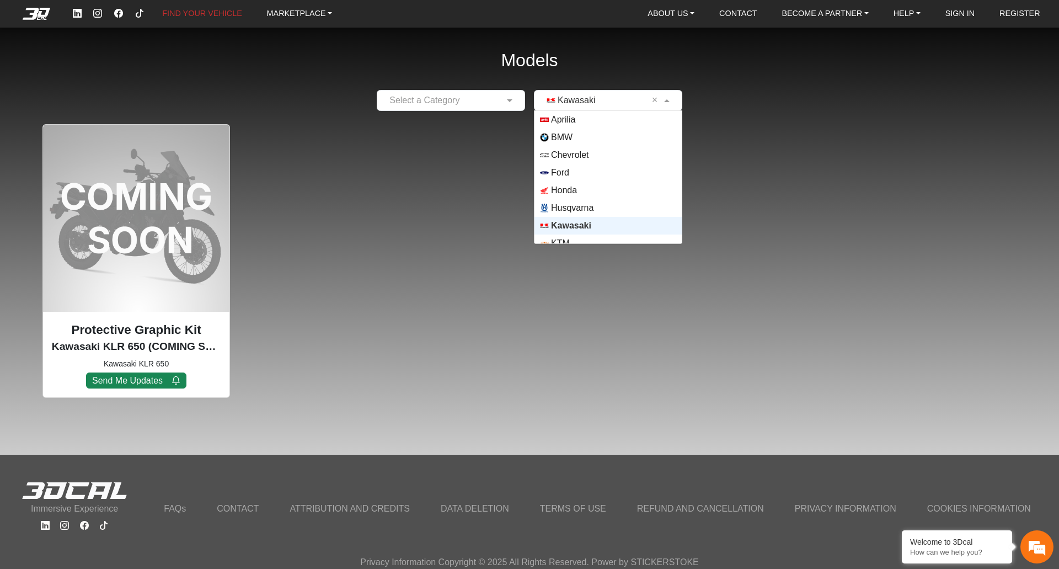
click at [601, 108] on div "× Kawasaki ×" at bounding box center [608, 100] width 148 height 21
click at [600, 203] on span "Royal Enfield" at bounding box center [577, 205] width 52 height 13
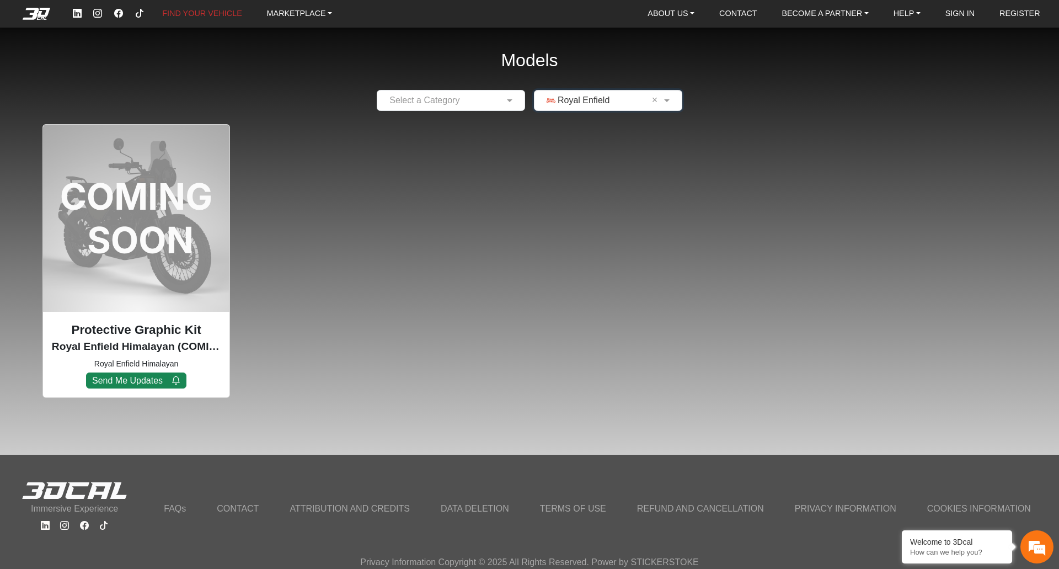
click at [607, 98] on input "text" at bounding box center [597, 100] width 114 height 13
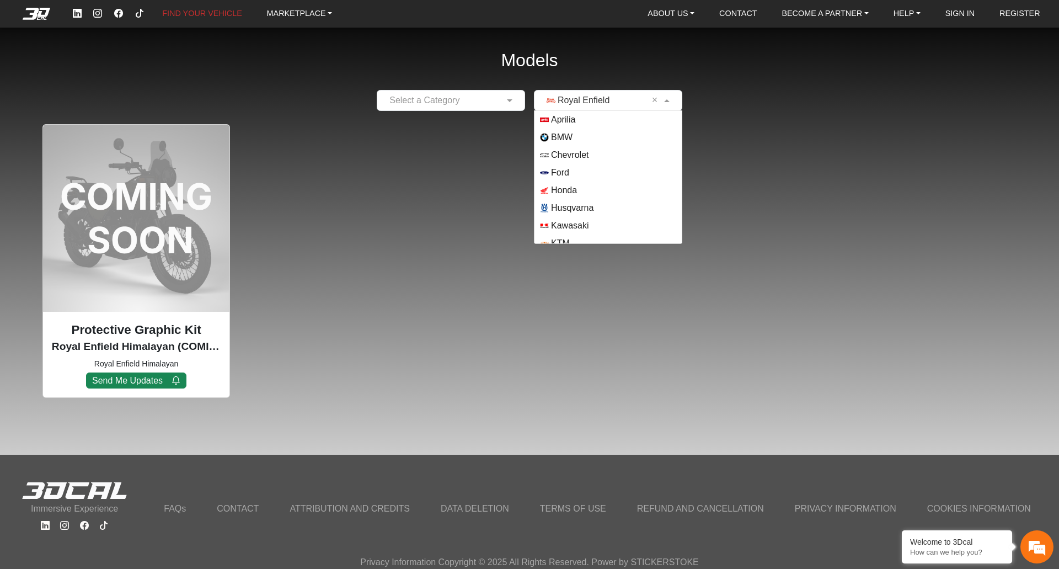
scroll to position [97, 0]
click at [585, 128] on span "Kawasaki" at bounding box center [570, 128] width 38 height 13
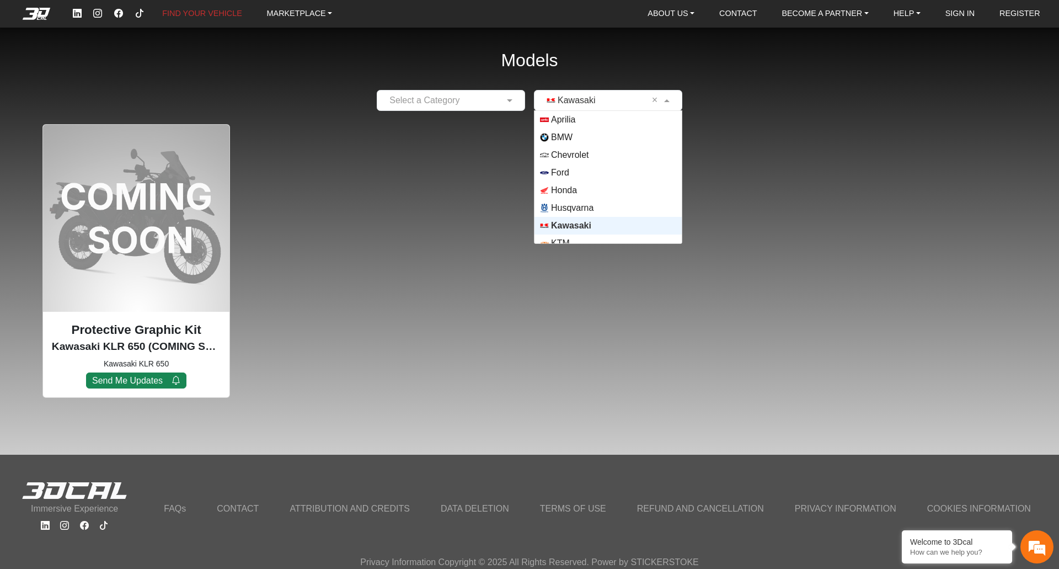
click at [606, 104] on input "text" at bounding box center [597, 100] width 114 height 13
click at [578, 188] on span "Honda" at bounding box center [608, 190] width 136 height 9
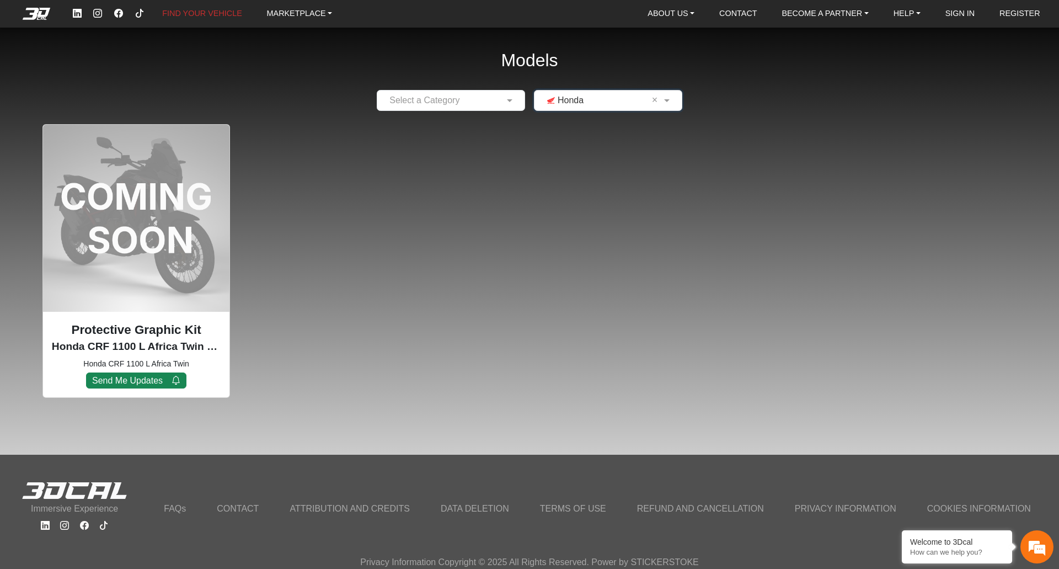
click at [591, 99] on input "text" at bounding box center [597, 100] width 114 height 13
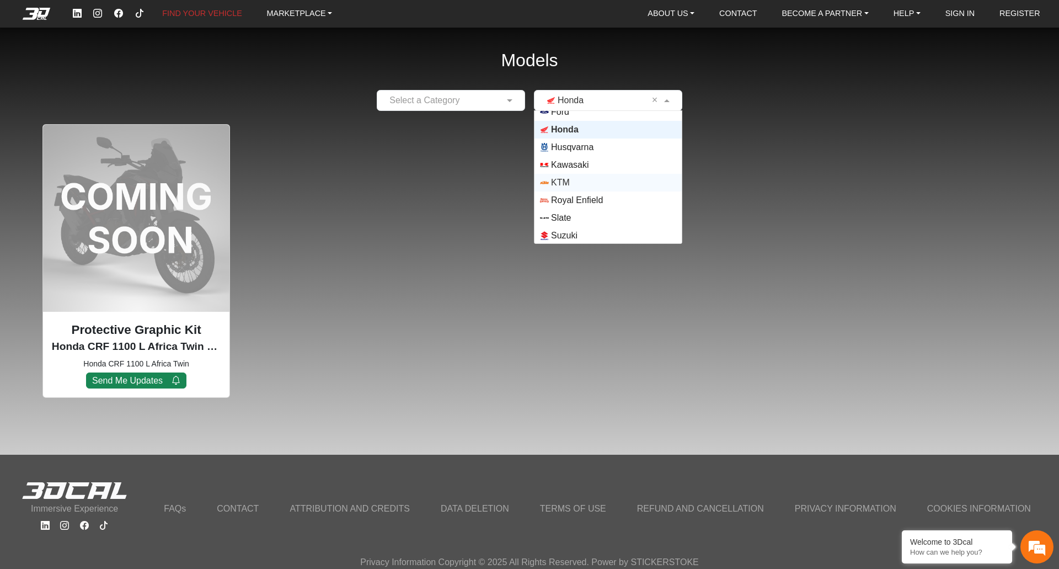
scroll to position [42, 0]
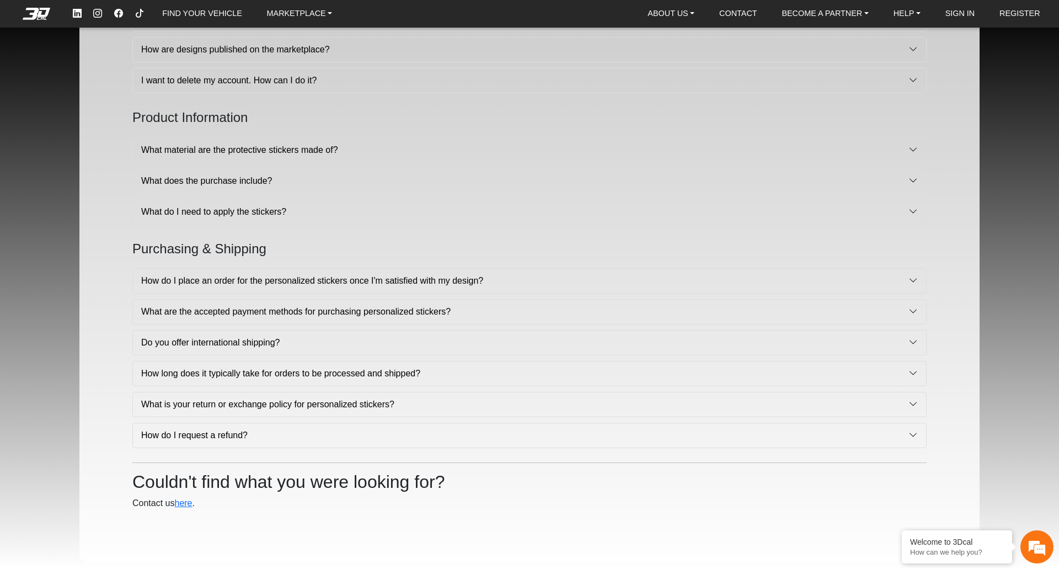
scroll to position [552, 0]
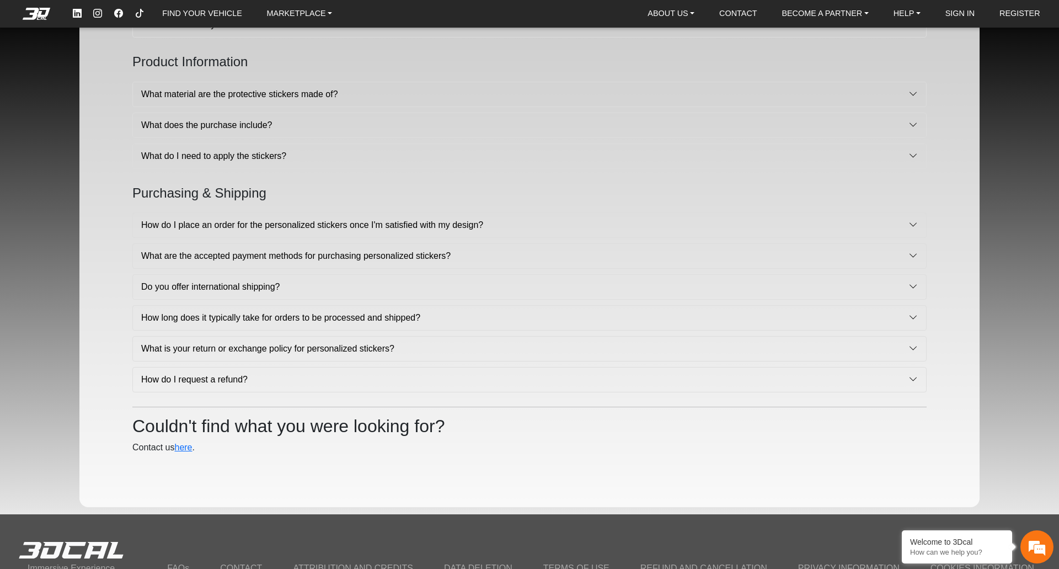
click at [388, 284] on button "Do you offer international shipping?" at bounding box center [529, 287] width 793 height 24
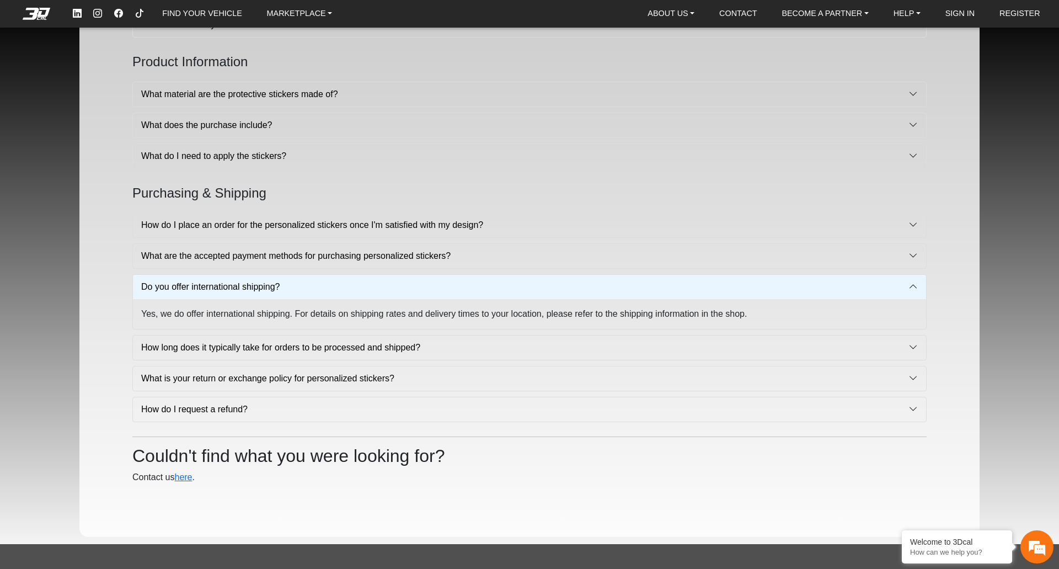
drag, startPoint x: 354, startPoint y: 319, endPoint x: 762, endPoint y: 321, distance: 407.8
click at [762, 321] on div "Yes, we do offer international shipping. For details on shipping rates and deli…" at bounding box center [529, 314] width 793 height 30
click at [233, 413] on button "How do I request a refund?" at bounding box center [529, 409] width 793 height 24
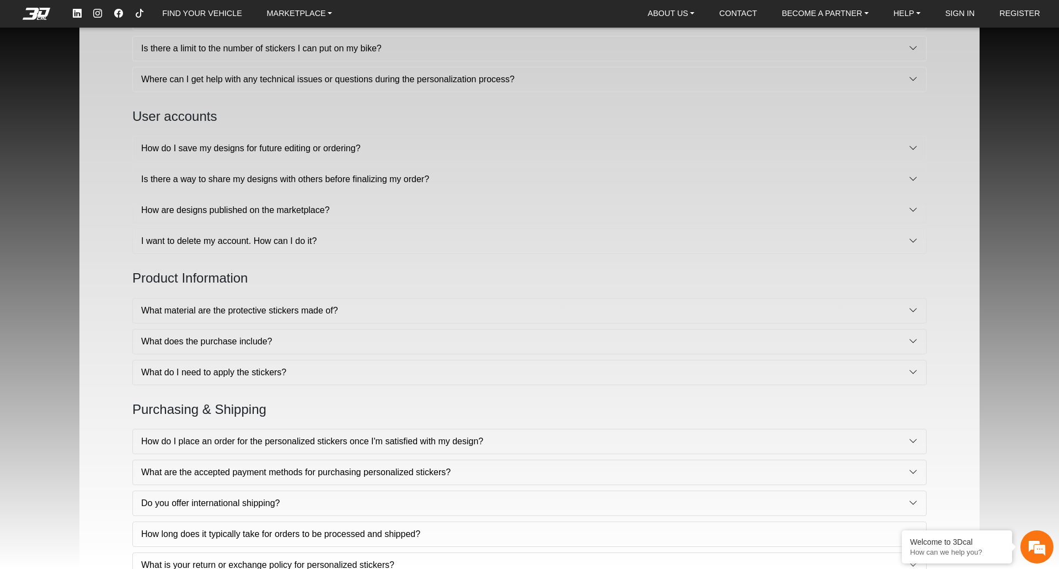
scroll to position [331, 0]
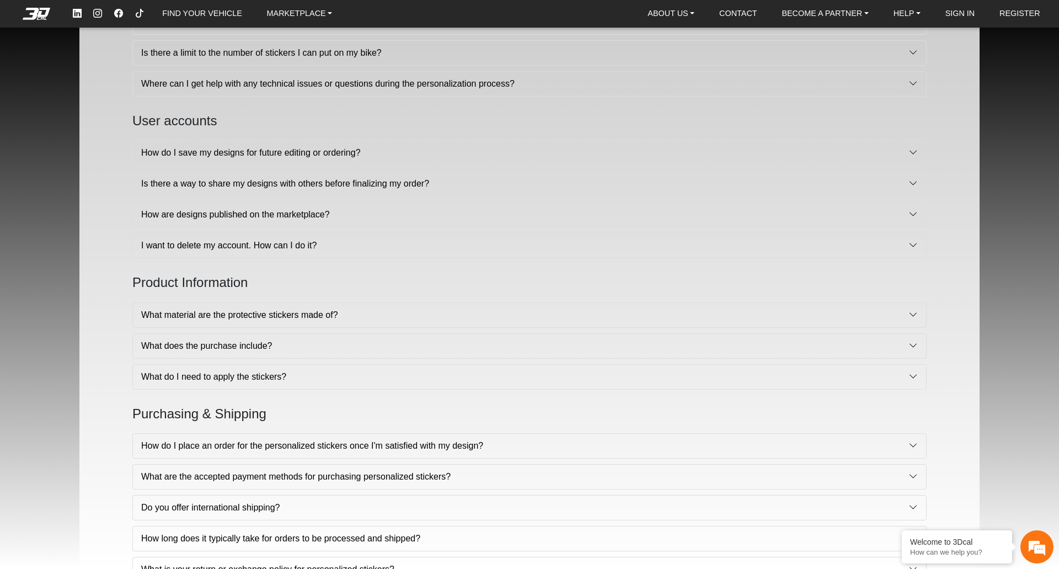
click at [274, 351] on button "What does the purchase include?" at bounding box center [529, 346] width 793 height 24
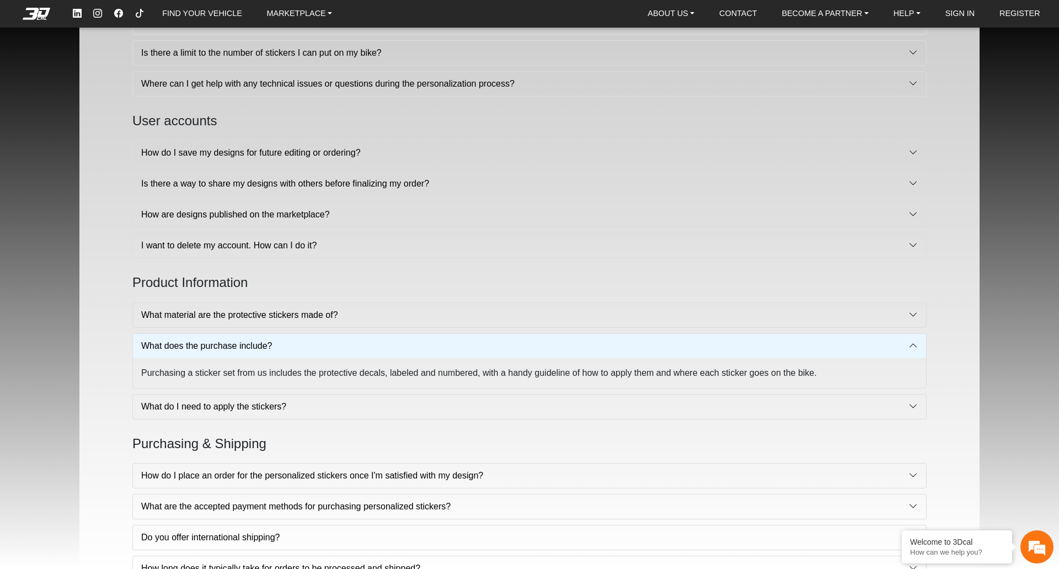
click at [222, 377] on div "Purchasing a sticker set from us includes the protective decals, labeled and nu…" at bounding box center [529, 373] width 793 height 30
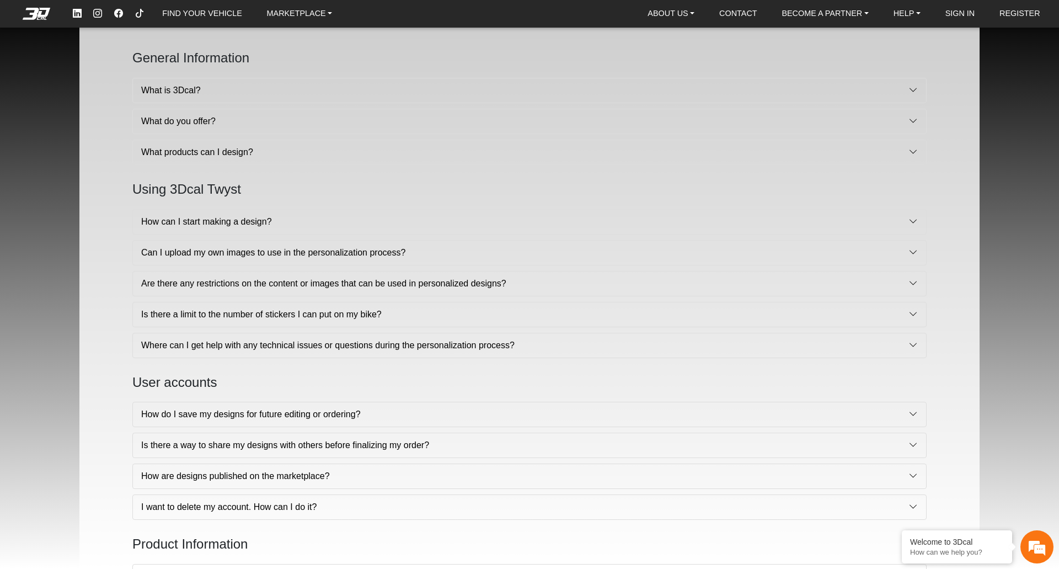
scroll to position [55, 0]
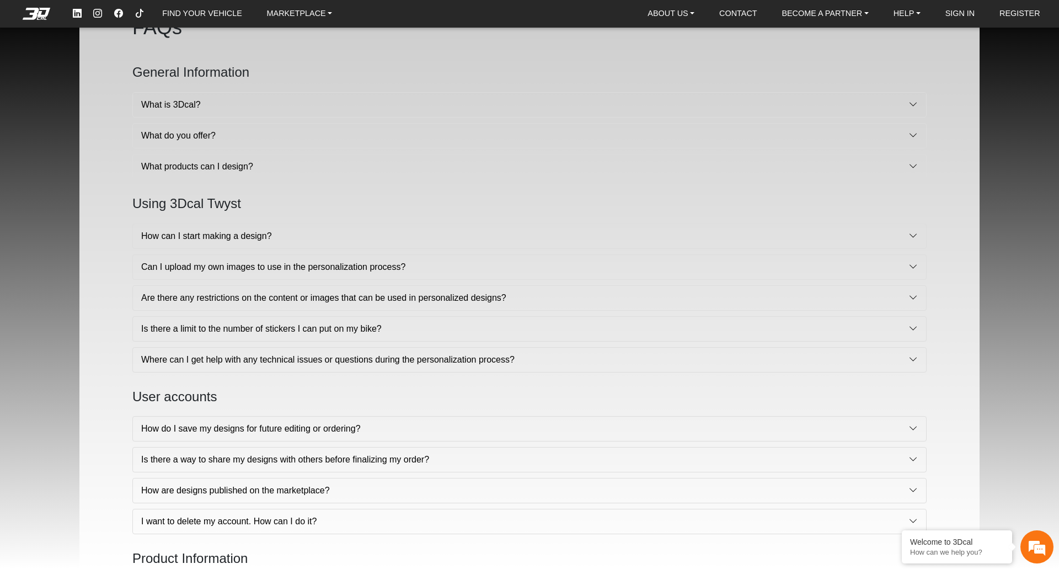
click at [251, 262] on button "Can I upload my own images to use in the personalization process?" at bounding box center [529, 267] width 793 height 24
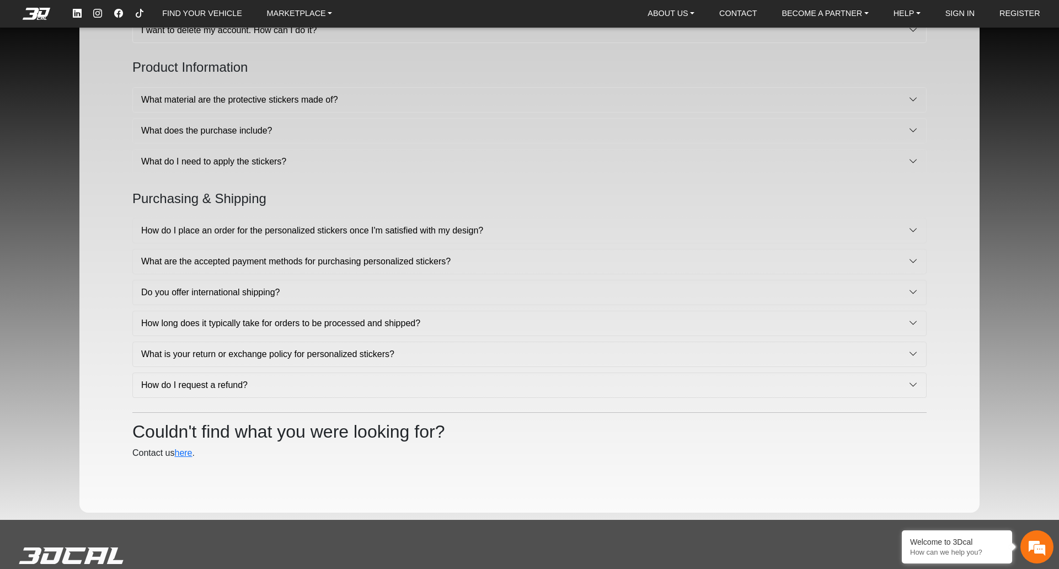
scroll to position [641, 0]
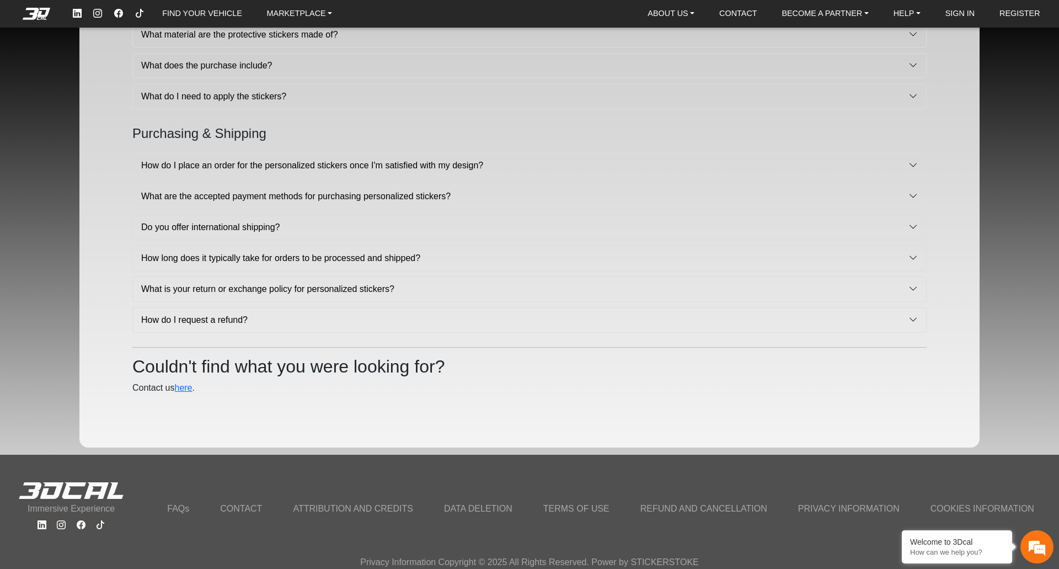
click at [233, 512] on link "CONTACT" at bounding box center [241, 509] width 55 height 20
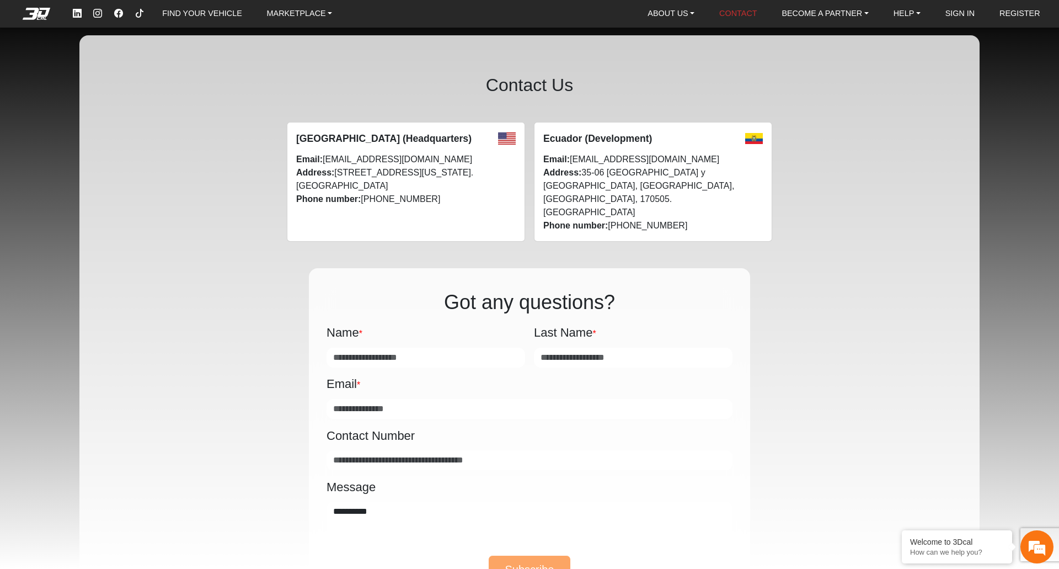
drag, startPoint x: 233, startPoint y: 512, endPoint x: 168, endPoint y: 503, distance: 65.2
click at [168, 503] on div "**********" at bounding box center [529, 435] width 795 height 386
click at [691, 16] on link "ABOUT US" at bounding box center [671, 14] width 56 height 18
